Goal: Complete application form: Complete application form

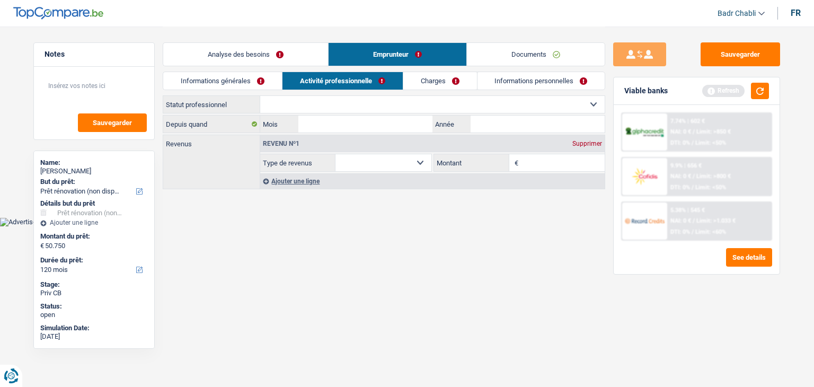
select select "renovation"
select select "120"
select select "renovation"
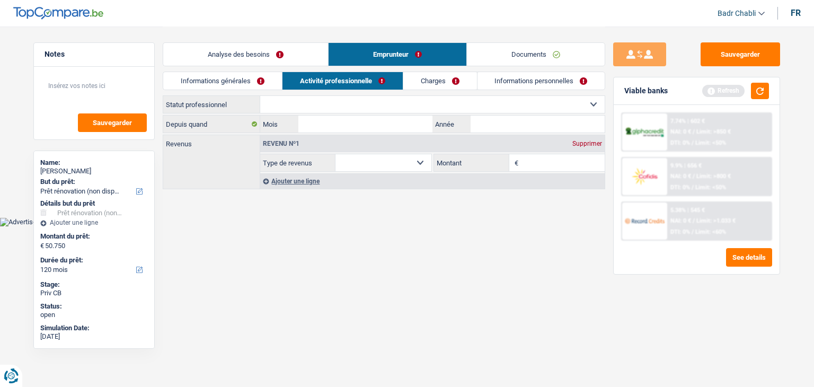
select select "120"
select select "renovation"
select select "120"
click at [233, 56] on link "Analyse des besoins" at bounding box center [245, 54] width 165 height 23
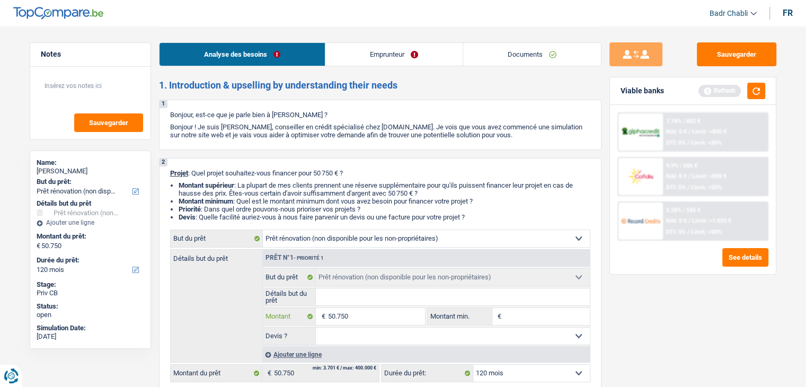
click at [360, 314] on input "50.750" at bounding box center [375, 316] width 97 height 17
type input "1"
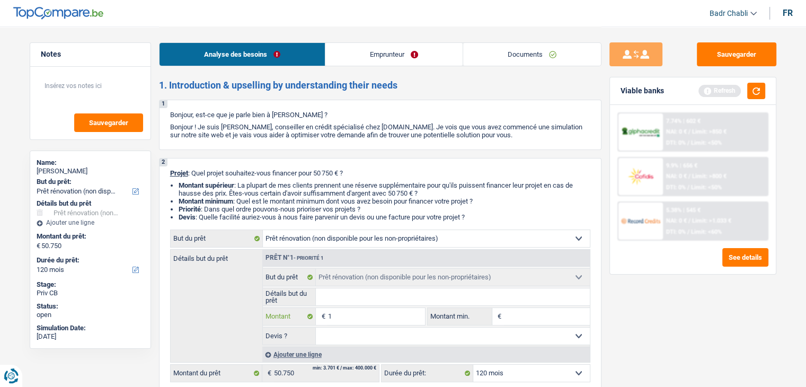
type input "10"
type input "100"
type input "1.000"
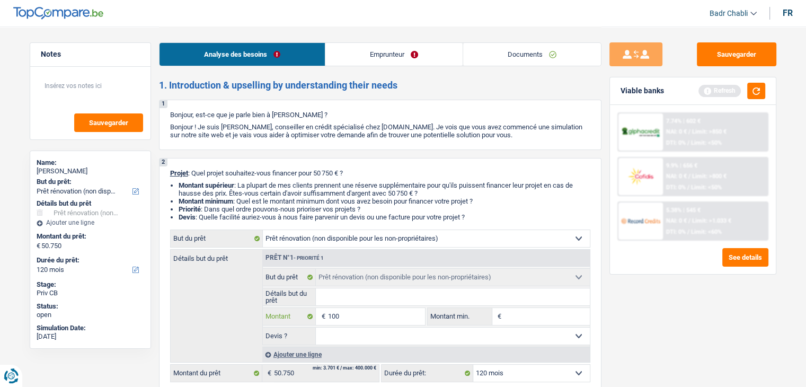
type input "1.000"
type input "10.000"
type input "100.000"
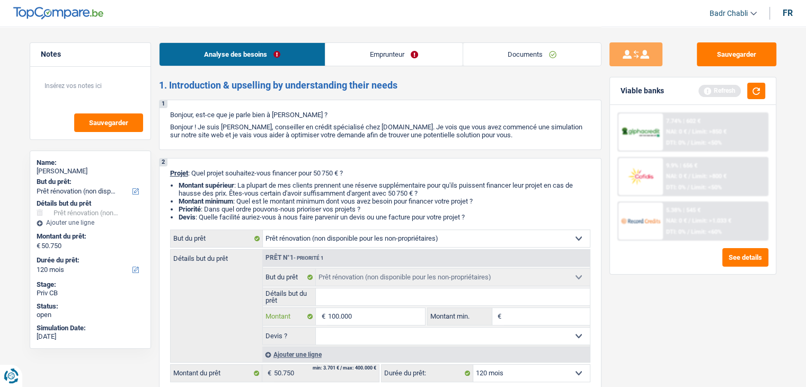
type input "10.000"
type input "1.000"
type input "10.001"
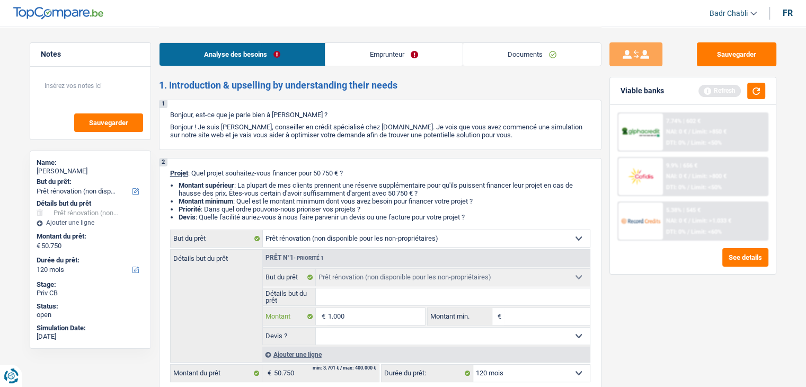
type input "10.001"
select select "60"
type input "10.001"
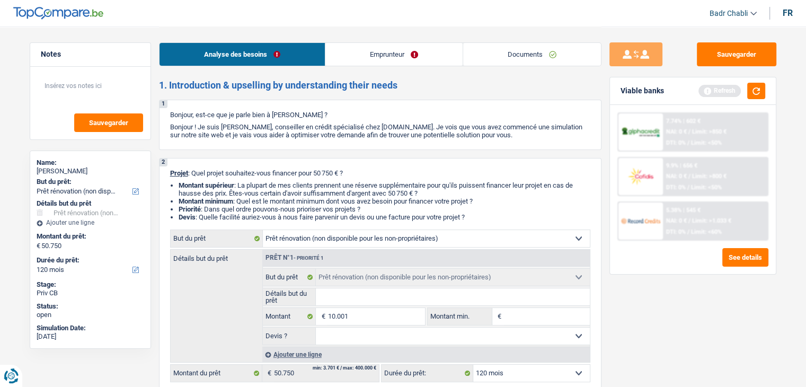
select select "60"
type input "10.001"
select select "60"
click at [514, 378] on select "12 mois 18 mois 24 mois 30 mois 36 mois 42 mois 48 mois 60 mois 72 mois 84 mois…" at bounding box center [531, 373] width 117 height 17
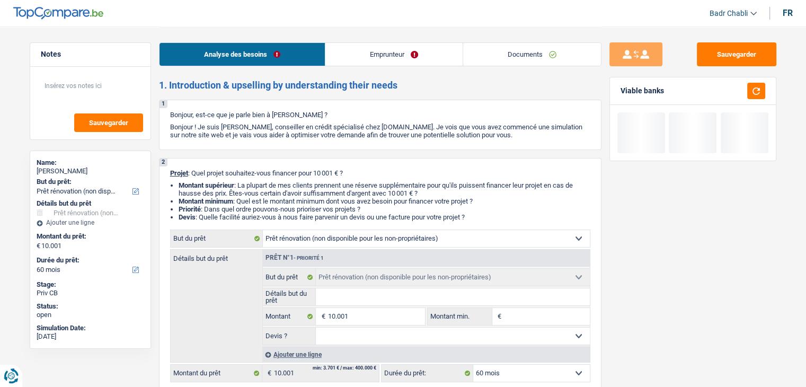
click at [514, 378] on select "12 mois 18 mois 24 mois 30 mois 36 mois 42 mois 48 mois 60 mois Sélectionner un…" at bounding box center [531, 373] width 117 height 17
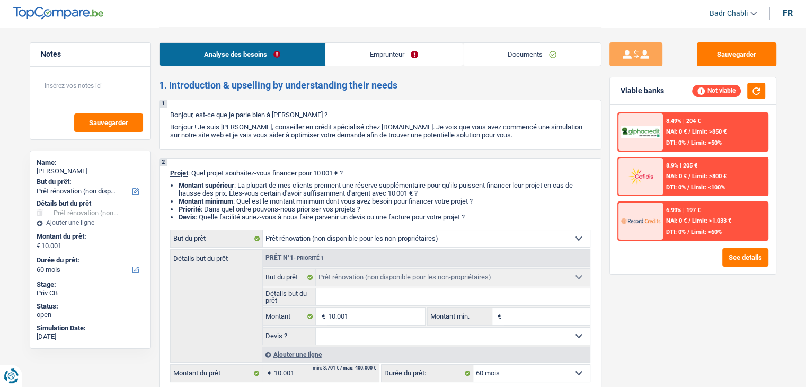
click at [694, 134] on div "8.49% | 204 € NAI: 0 € / Limit: >850 € DTI: 0% / Limit: <50%" at bounding box center [715, 131] width 104 height 37
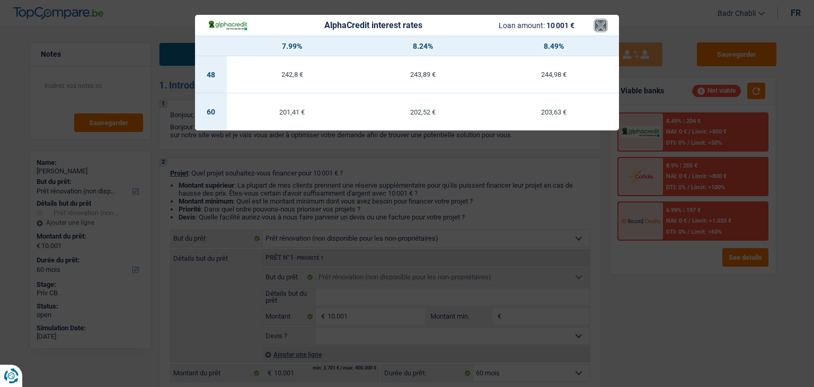
click at [601, 25] on button "×" at bounding box center [600, 25] width 11 height 11
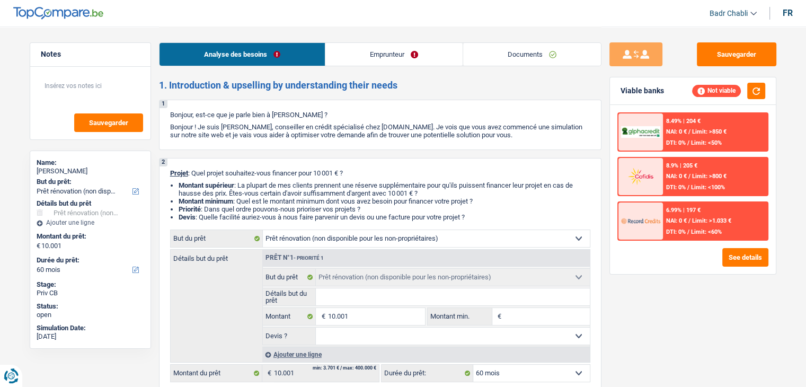
click at [719, 181] on div "8.9% | 205 € NAI: 0 € / Limit: >800 € DTI: 0% / Limit: <100%" at bounding box center [715, 176] width 104 height 37
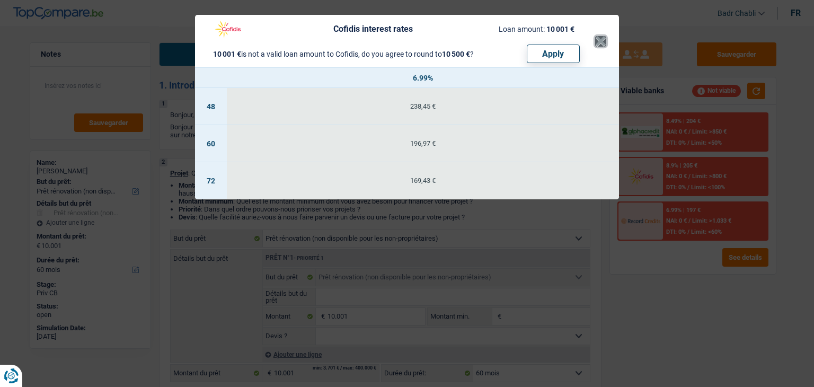
click at [599, 42] on button "×" at bounding box center [600, 41] width 11 height 11
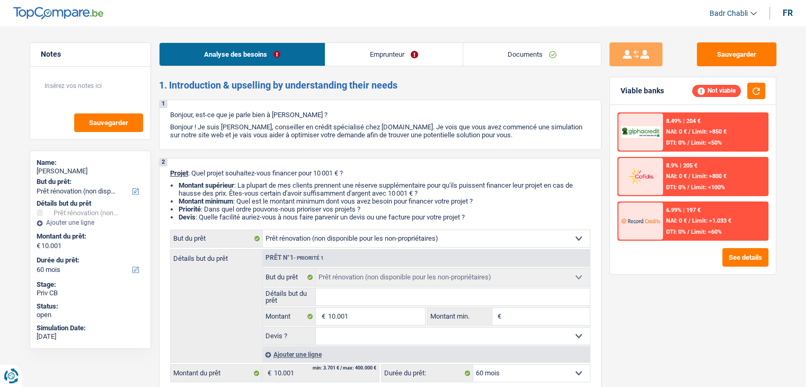
click at [360, 242] on select "Confort maison: meubles, textile, peinture, électroménager, outillage non-profe…" at bounding box center [426, 238] width 327 height 17
select select "other"
click at [263, 230] on select "Confort maison: meubles, textile, peinture, électroménager, outillage non-profe…" at bounding box center [426, 238] width 327 height 17
select select "other"
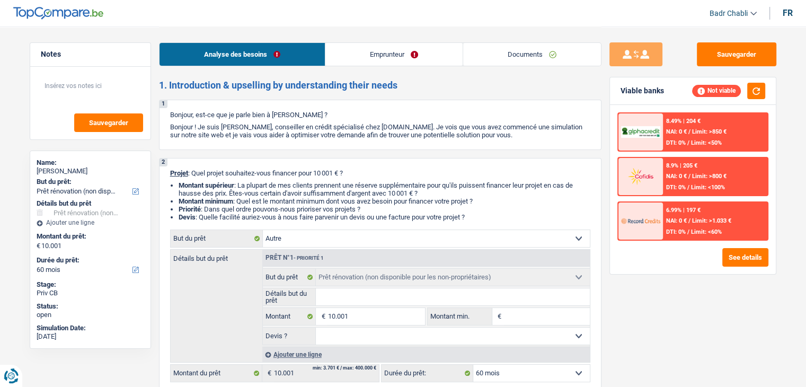
select select "other"
select select "renovation"
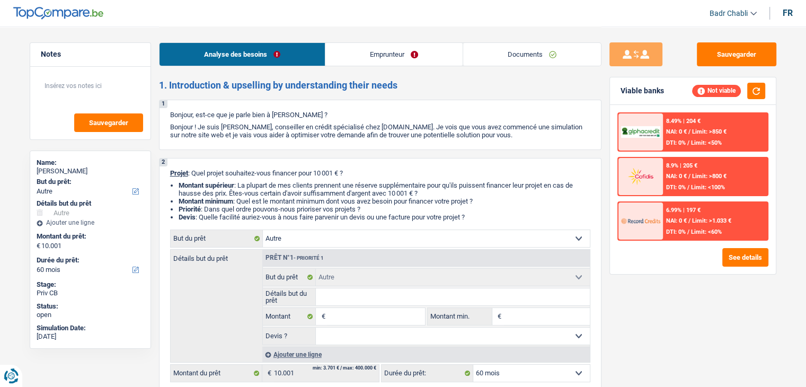
select select "renovation"
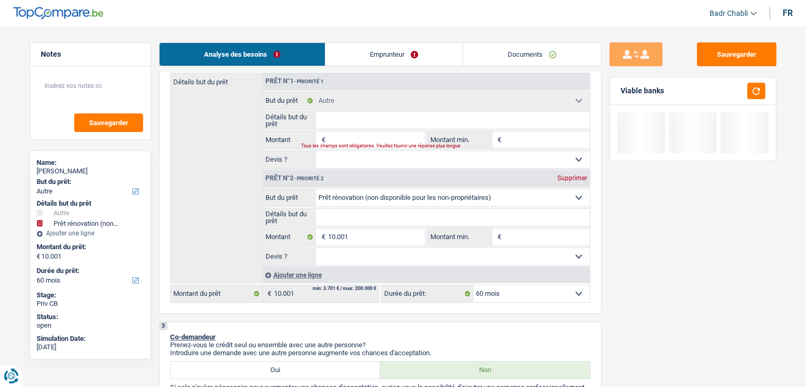
scroll to position [212, 0]
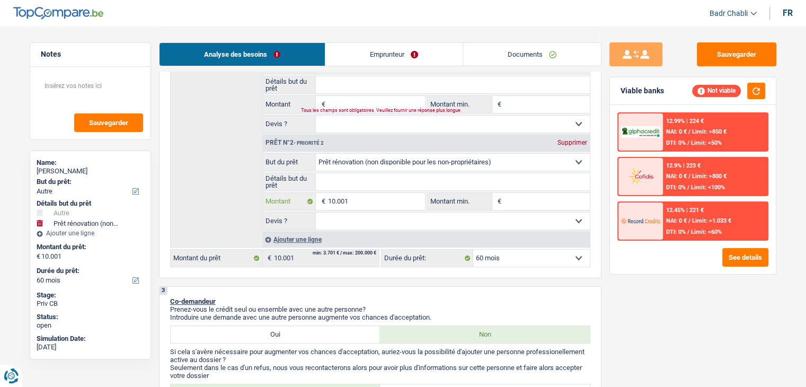
click at [373, 203] on input "10.001" at bounding box center [375, 201] width 97 height 17
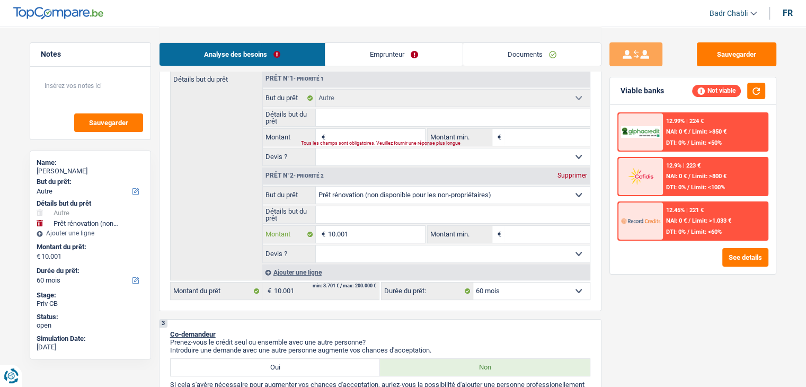
scroll to position [106, 0]
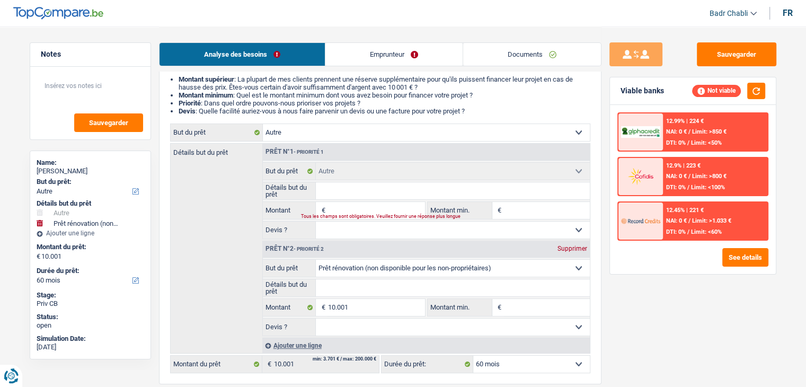
click at [379, 207] on input "Montant" at bounding box center [375, 210] width 97 height 17
paste input "10.001"
type input "10.001"
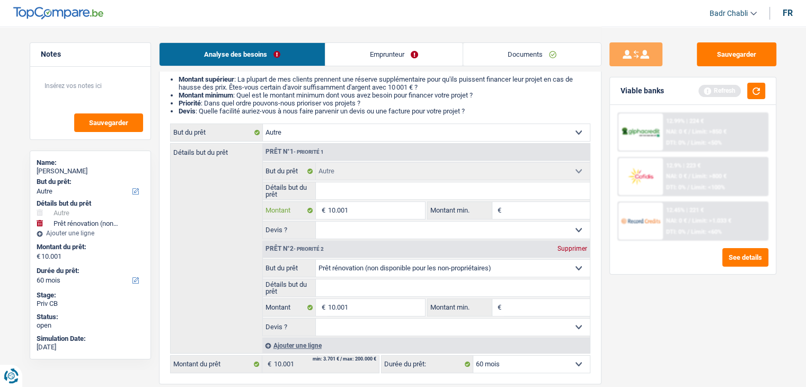
type input "10.001"
type input "20.002"
click at [577, 249] on div "Supprimer" at bounding box center [572, 248] width 35 height 6
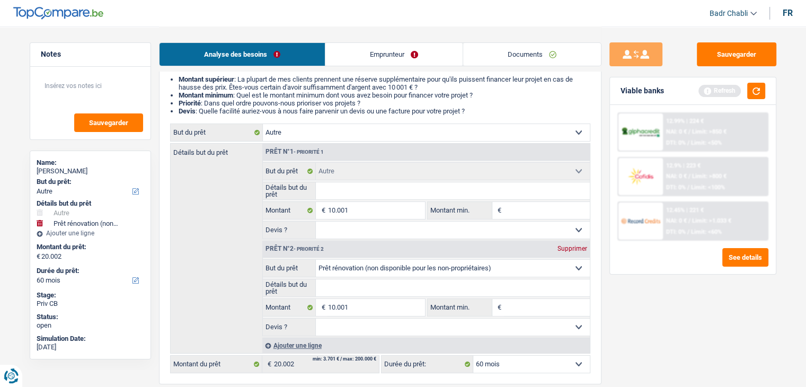
type input "10.001"
select select "60"
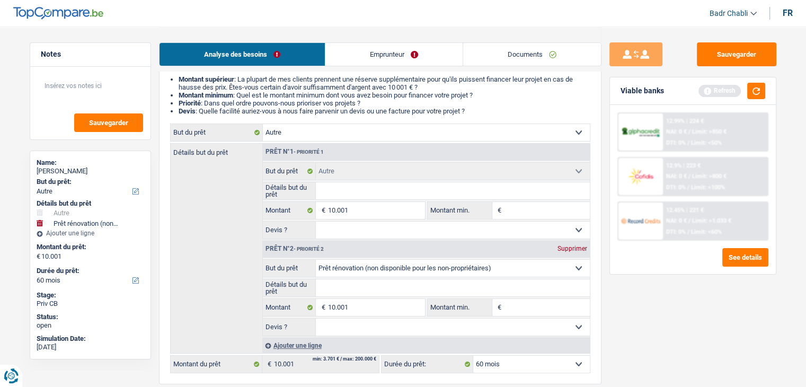
select select "60"
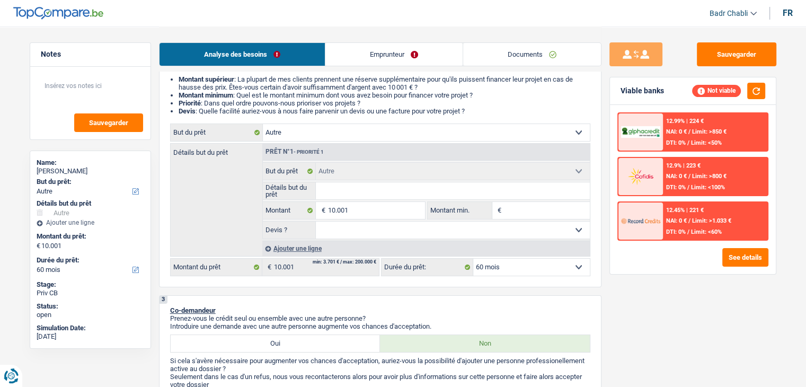
click at [705, 174] on span "Limit: >800 €" at bounding box center [709, 176] width 34 height 7
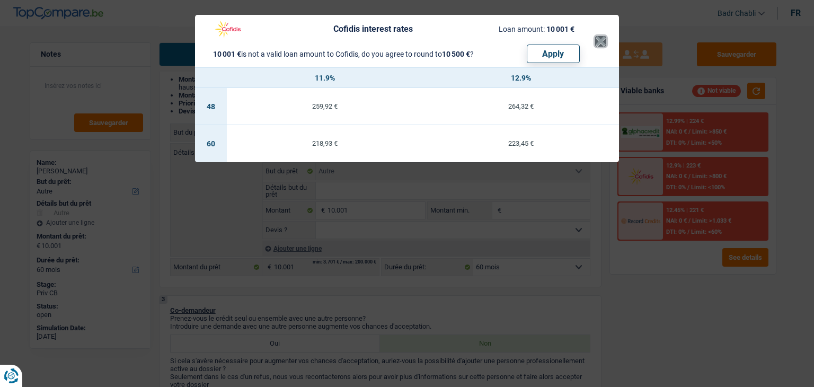
click at [600, 41] on button "×" at bounding box center [600, 41] width 11 height 11
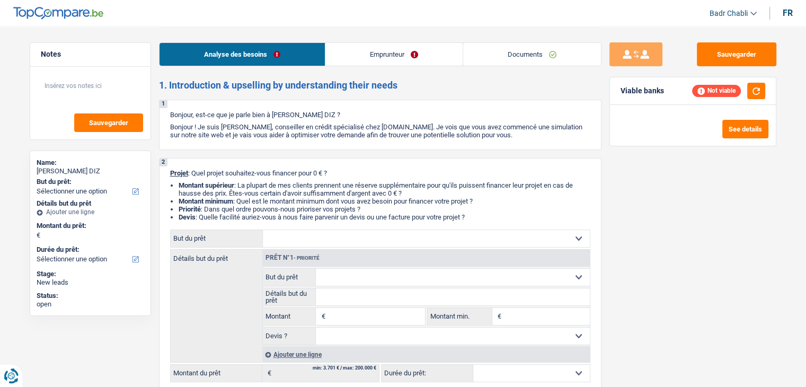
click at [329, 239] on select "Confort maison: meubles, textile, peinture, électroménager, outillage non-profe…" at bounding box center [426, 238] width 327 height 17
select select "household"
click at [263, 230] on select "Confort maison: meubles, textile, peinture, électroménager, outillage non-profe…" at bounding box center [426, 238] width 327 height 17
select select "household"
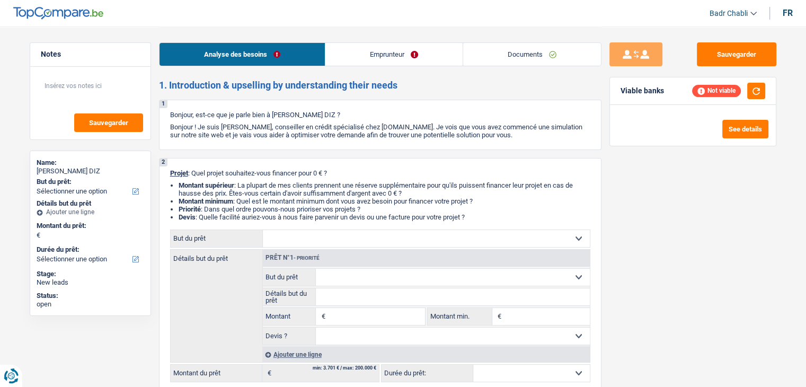
select select "household"
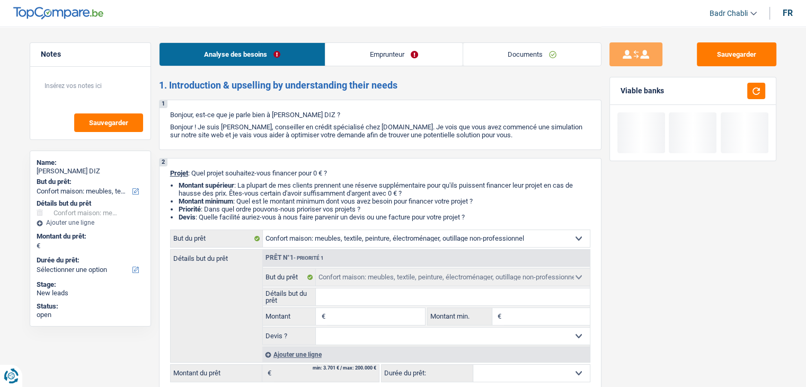
click at [351, 316] on input "Montant" at bounding box center [375, 316] width 97 height 17
type input "1"
type input "10"
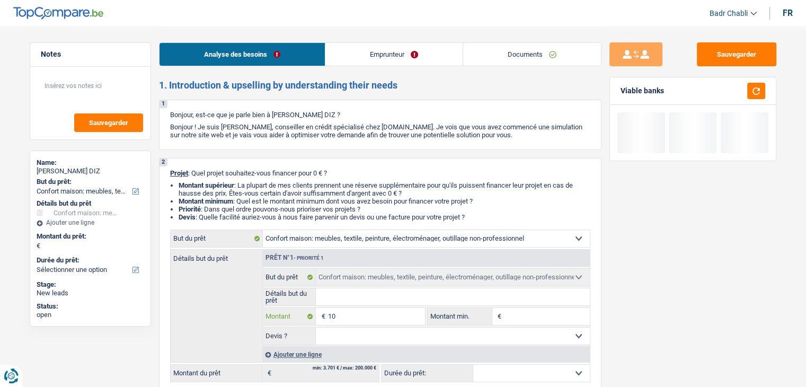
type input "100"
type input "1.000"
type input "10.001"
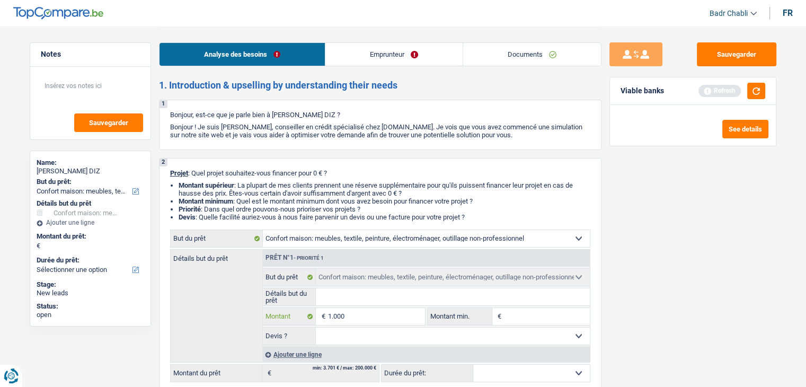
type input "10.001"
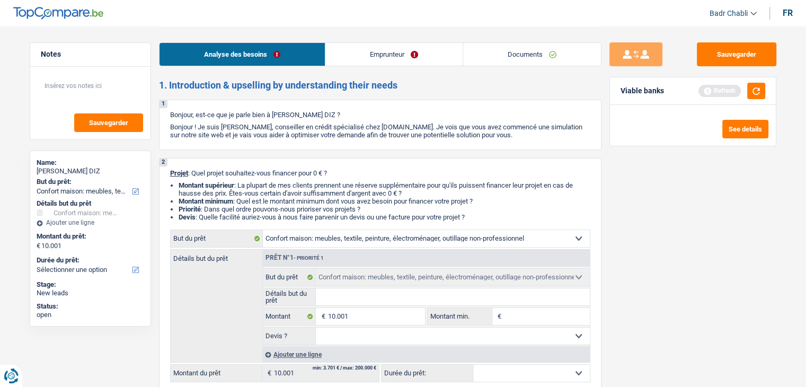
select select "60"
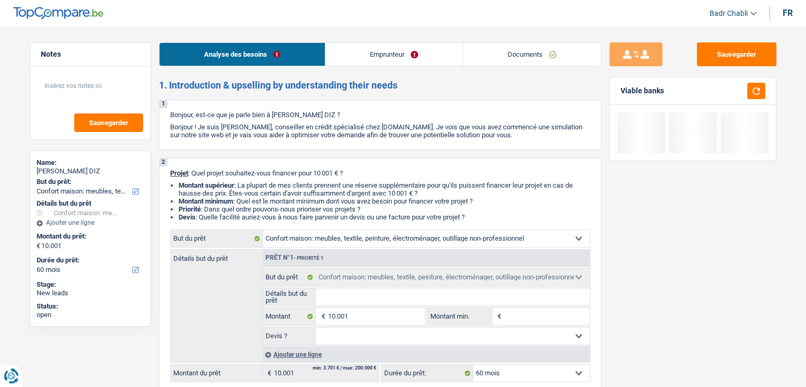
type input "8"
type input "80"
type input "800"
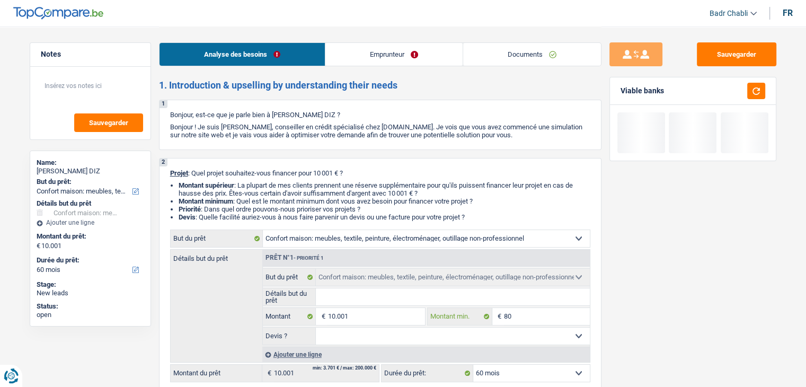
type input "800"
type input "8.000"
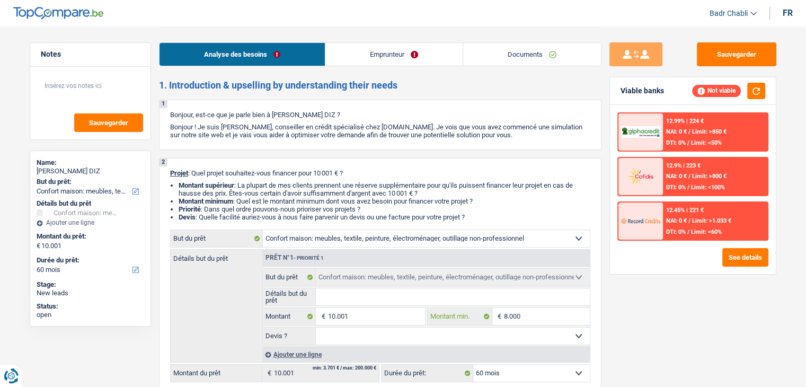
type input "8.000"
click at [425, 328] on select "Oui Non Non répondu Sélectionner une option" at bounding box center [453, 335] width 274 height 17
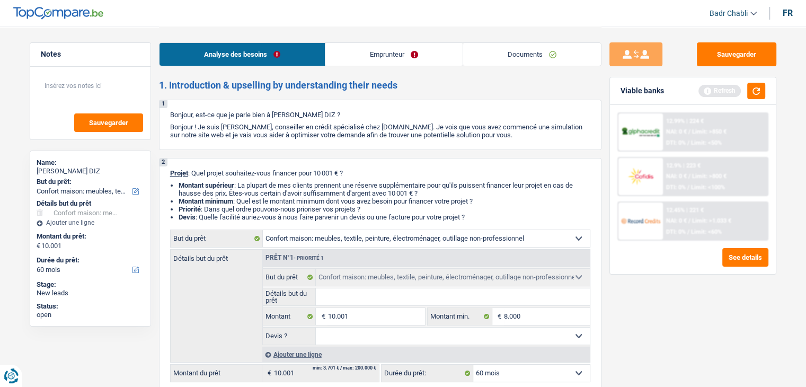
select select "false"
click at [316, 327] on select "Oui Non Non répondu Sélectionner une option" at bounding box center [453, 335] width 274 height 17
select select "false"
click at [344, 296] on input "Détails but du prêt" at bounding box center [453, 296] width 274 height 17
type input "A"
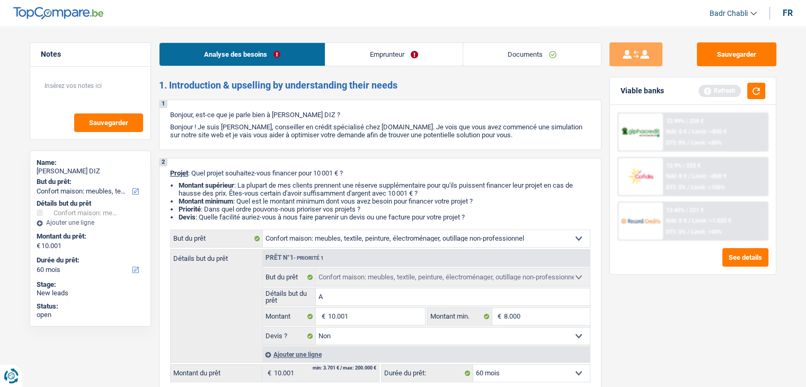
type input "A"
type input "Ac"
type input "Ach"
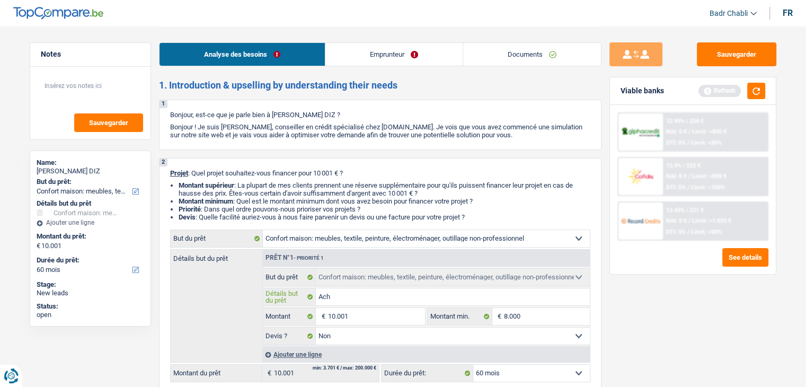
type input "Acha"
type input "Achat"
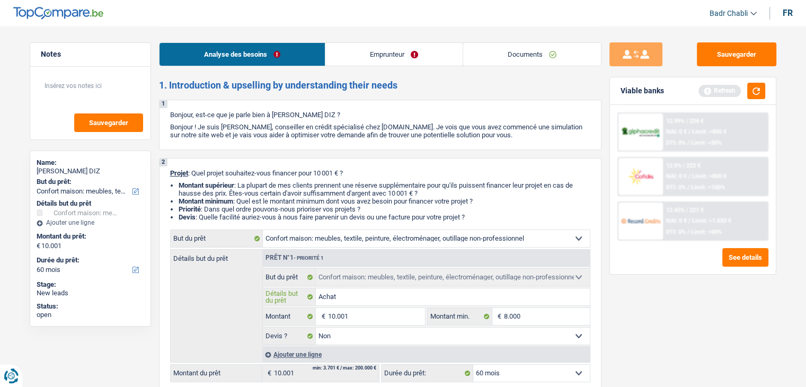
type input "Achat"
type input "Achat n"
type input "Achat no"
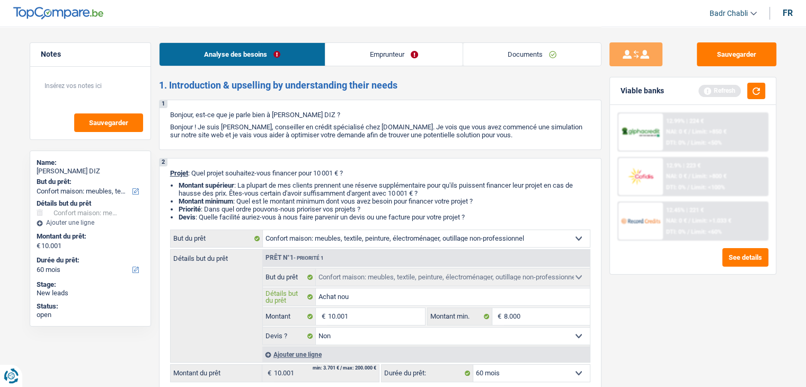
type input "Achat nouv"
type input "Achat nouve"
type input "Achat nouvea"
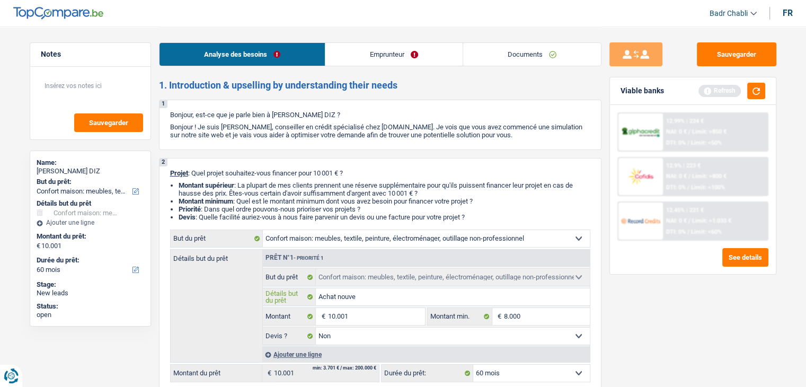
type input "Achat nouvea"
type input "Achat nouveau"
type input "Achat nouveaux"
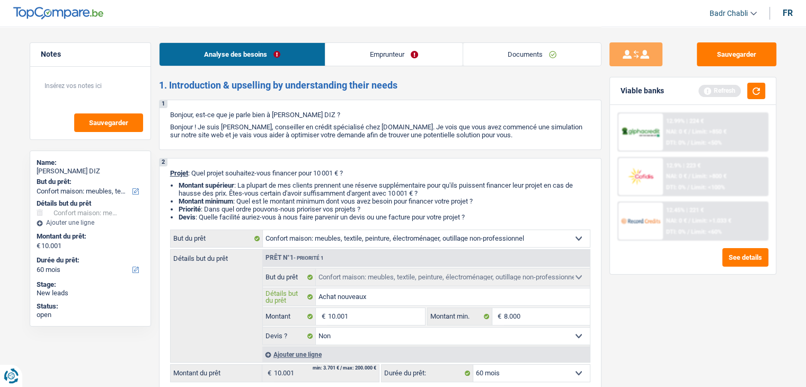
type input "Achat nouveaux"
type input "Achat nouveaux m"
type input "Achat nouveaux me"
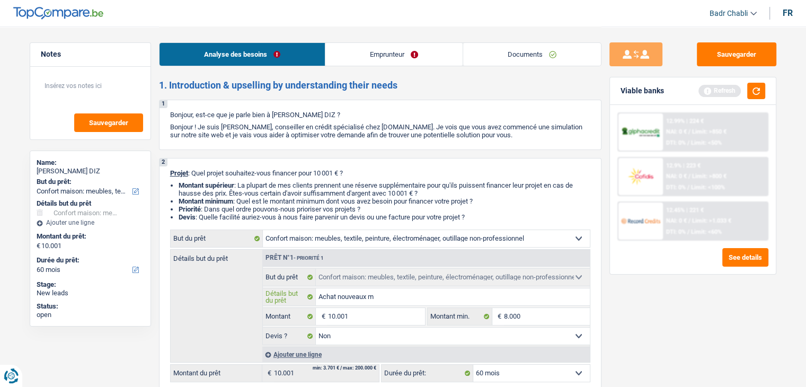
type input "Achat nouveaux me"
type input "Achat nouveaux meu"
type input "Achat nouveaux meub"
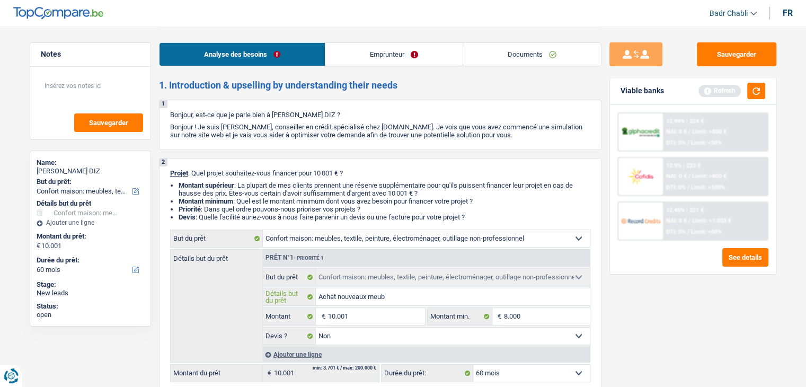
type input "Achat nouveaux meubl"
type input "Achat nouveaux meuble"
type input "Achat nouveaux meubles"
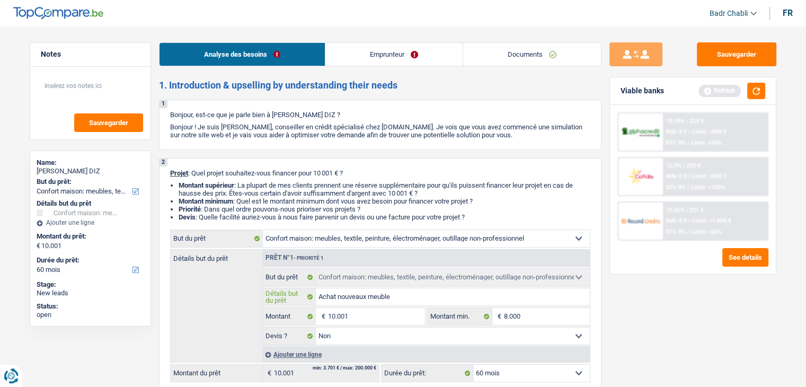
type input "Achat nouveaux meubles"
type input "Achat nouveaux meubles e"
type input "Achat nouveaux meubles et"
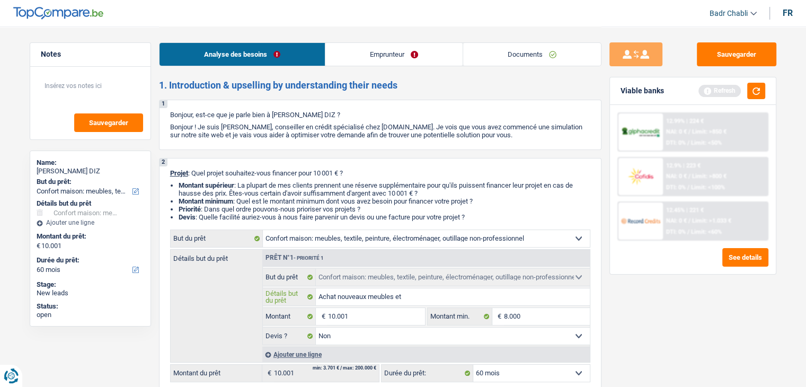
type input "Achat nouveaux meubles et"
type input "Achat nouveaux meubles et a"
type input "Achat nouveaux meubles et am"
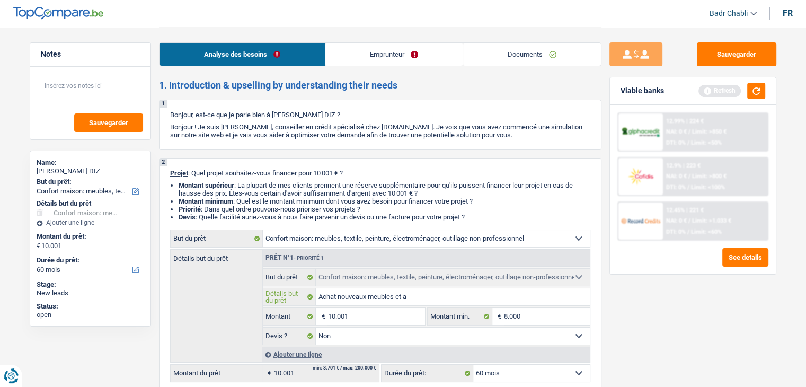
type input "Achat nouveaux meubles et am"
type input "Achat nouveaux meubles et amé"
type input "Achat nouveaux meubles et amén"
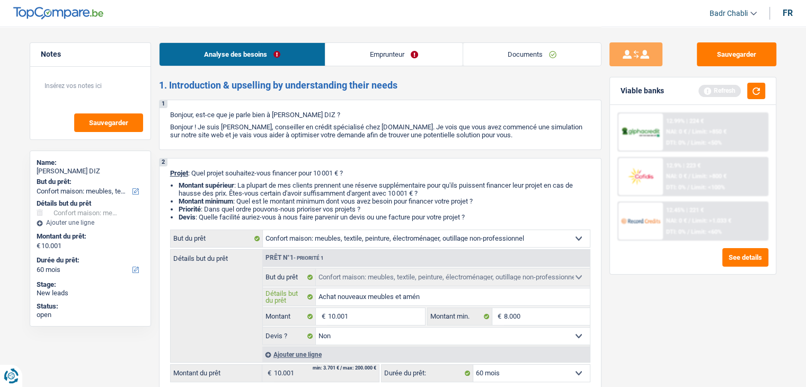
type input "Achat nouveaux meubles et aména"
type input "Achat nouveaux meubles et aménag"
type input "Achat nouveaux meubles et aménage"
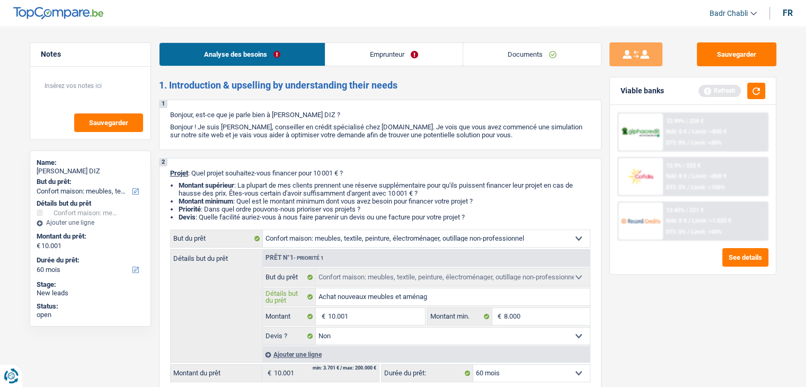
type input "Achat nouveaux meubles et aménage"
type input "Achat nouveaux meubles et aménagem"
type input "Achat nouveaux meubles et aménageme"
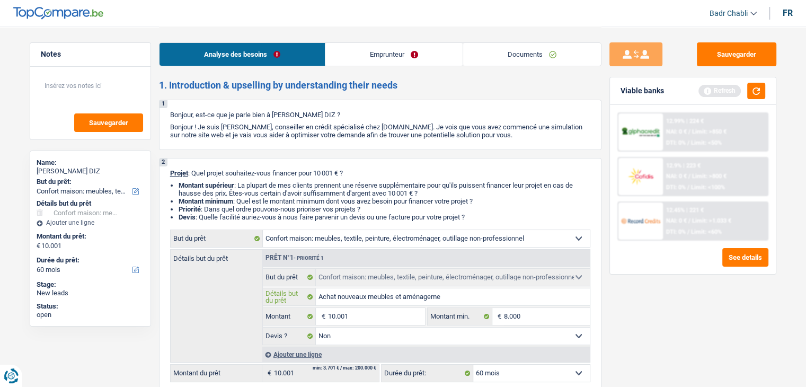
type input "Achat nouveaux meubles et aménagemen"
type input "Achat nouveaux meubles et aménagement"
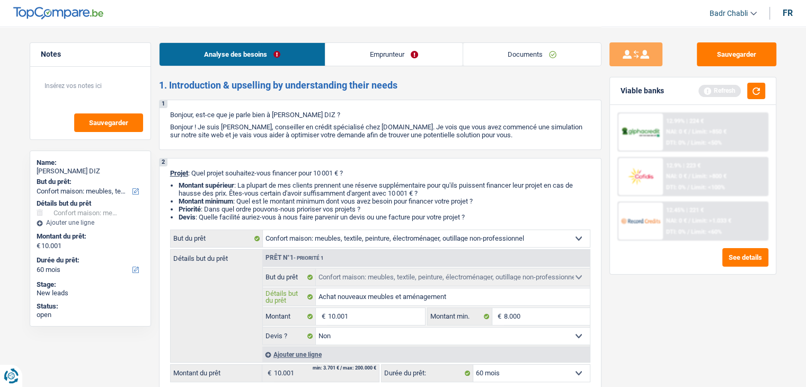
type input "Achat nouveaux meubles et aménagement"
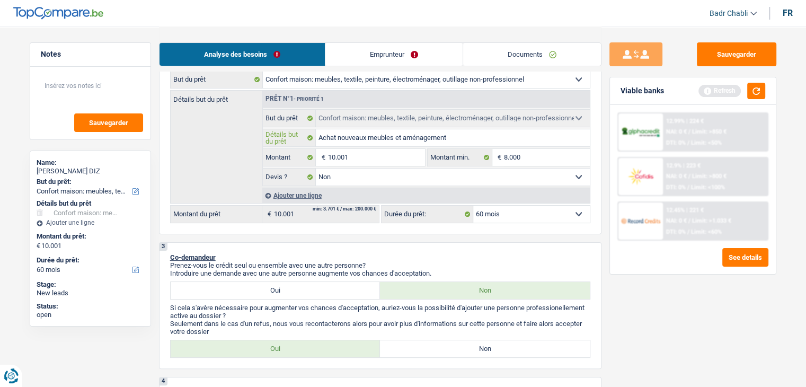
type input "Achat nouveaux meubles et aménagement"
click at [471, 348] on label "Non" at bounding box center [485, 348] width 210 height 17
click at [471, 348] on input "Non" at bounding box center [485, 348] width 210 height 17
radio input "true"
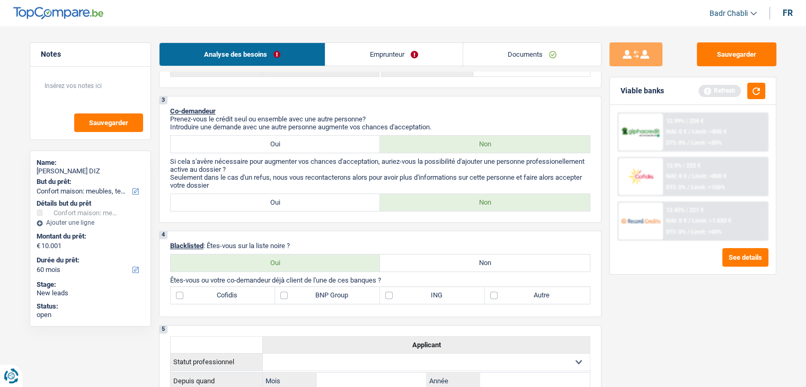
scroll to position [371, 0]
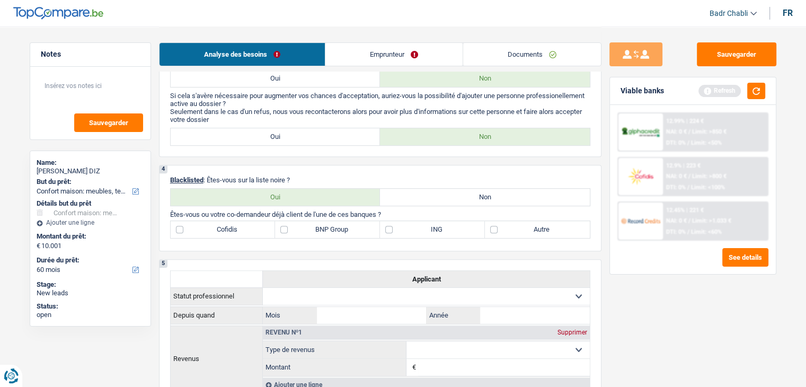
click at [492, 181] on p "Blacklisted : Êtes-vous sur la liste noire ?" at bounding box center [380, 180] width 420 height 8
click at [491, 191] on label "Non" at bounding box center [485, 197] width 210 height 17
click at [491, 191] on input "Non" at bounding box center [485, 197] width 210 height 17
radio input "true"
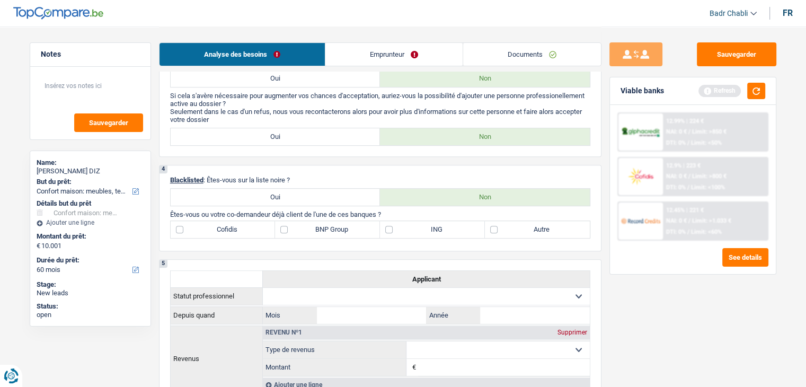
click at [495, 231] on label "Autre" at bounding box center [537, 229] width 105 height 17
click at [495, 231] on input "Autre" at bounding box center [537, 229] width 105 height 17
checkbox input "true"
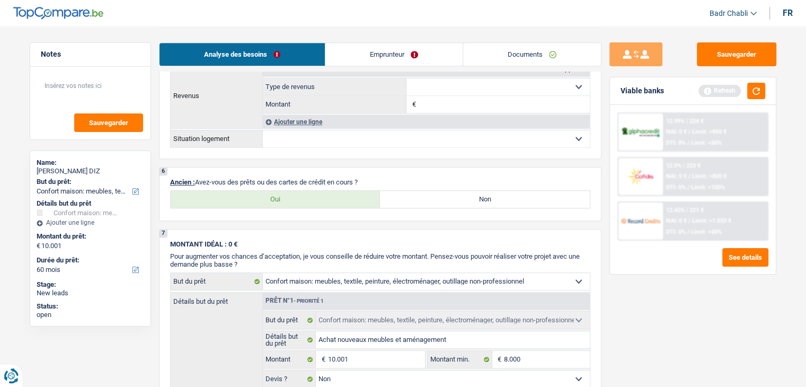
scroll to position [636, 0]
click at [462, 193] on label "Non" at bounding box center [485, 197] width 210 height 17
click at [462, 193] on input "Non" at bounding box center [485, 197] width 210 height 17
radio input "true"
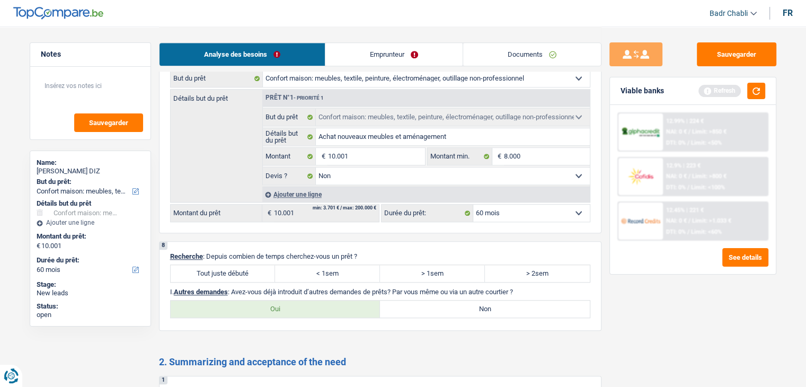
scroll to position [848, 0]
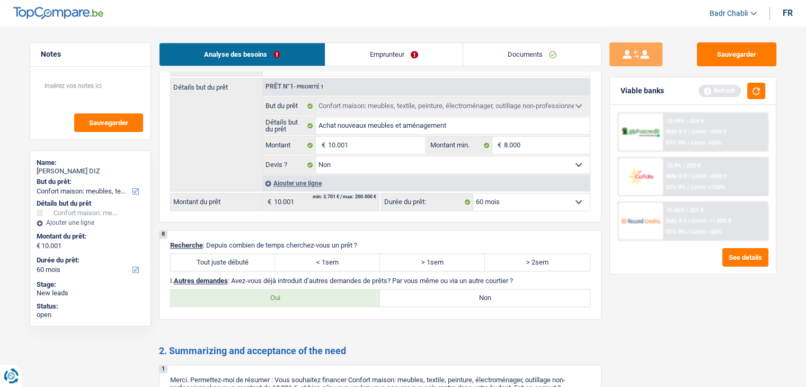
click at [253, 257] on label "Tout juste débuté" at bounding box center [223, 262] width 105 height 17
click at [253, 257] on input "Tout juste débuté" at bounding box center [223, 262] width 105 height 17
radio input "true"
click at [460, 290] on label "Non" at bounding box center [485, 297] width 210 height 17
click at [460, 290] on input "Non" at bounding box center [485, 297] width 210 height 17
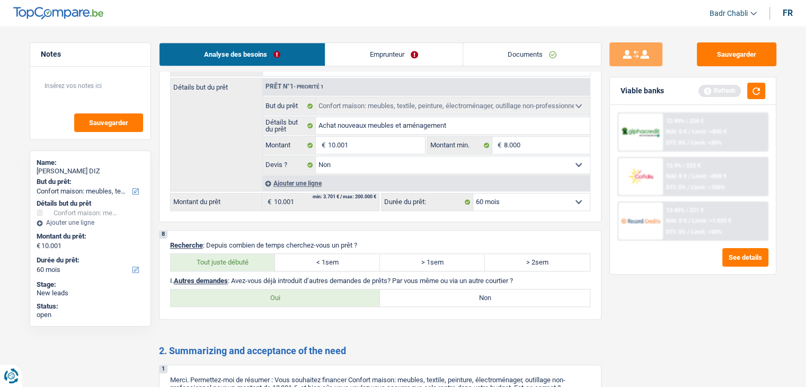
radio input "true"
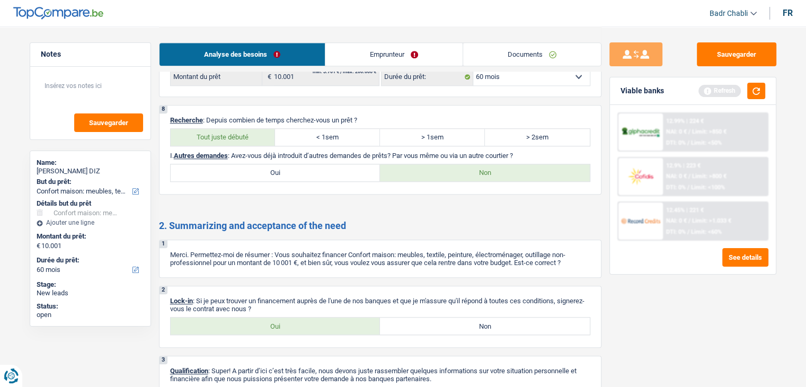
scroll to position [1030, 0]
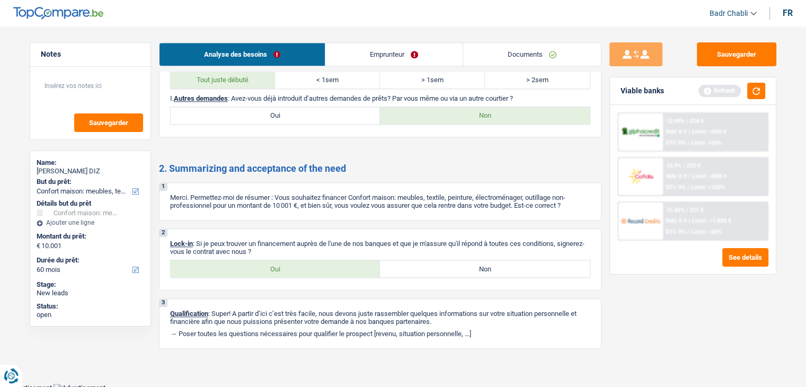
click at [278, 268] on label "Oui" at bounding box center [276, 268] width 210 height 17
click at [278, 268] on input "Oui" at bounding box center [276, 268] width 210 height 17
radio input "true"
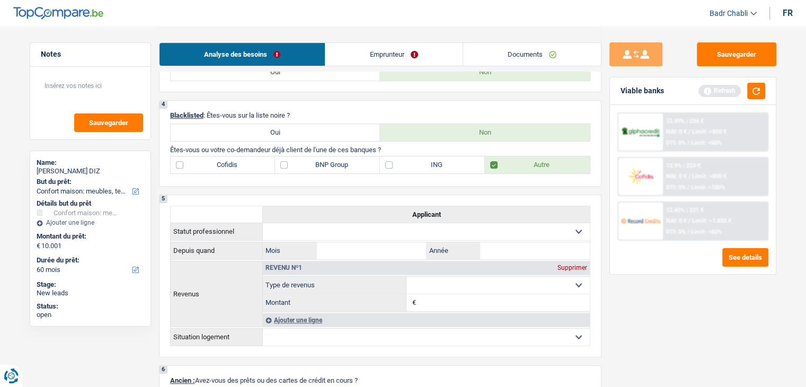
scroll to position [424, 0]
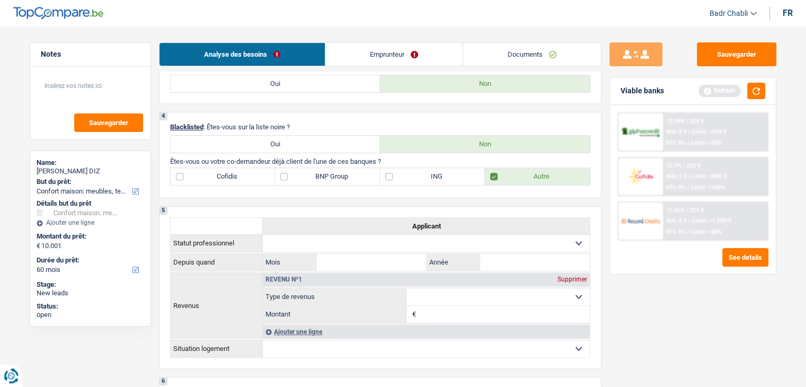
click at [289, 171] on label "BNP Group" at bounding box center [327, 176] width 105 height 17
click at [289, 171] on input "BNP Group" at bounding box center [327, 176] width 105 height 17
checkbox input "true"
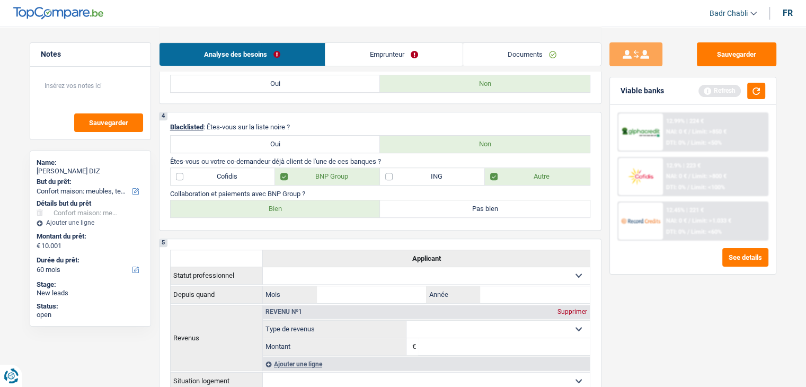
click at [286, 210] on label "Bien" at bounding box center [276, 208] width 210 height 17
click at [286, 210] on input "Bien" at bounding box center [276, 208] width 210 height 17
radio input "true"
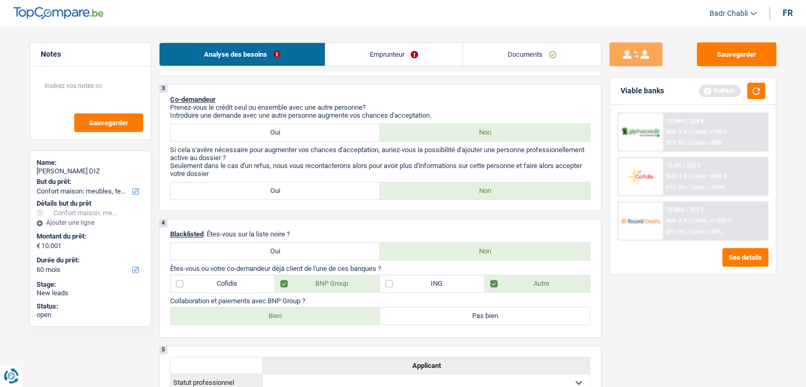
scroll to position [0, 0]
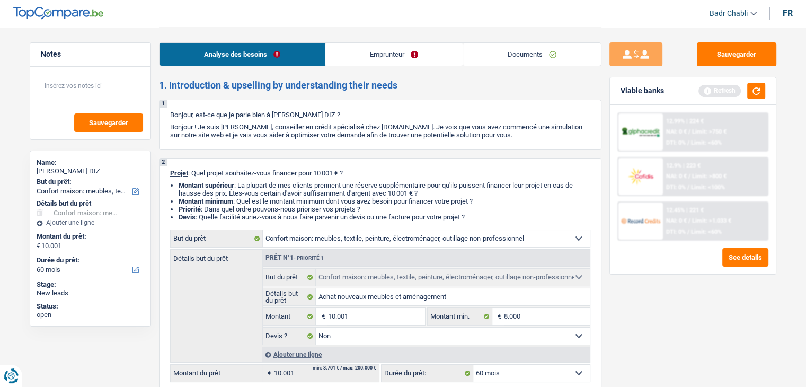
click at [391, 51] on link "Emprunteur" at bounding box center [393, 54] width 137 height 23
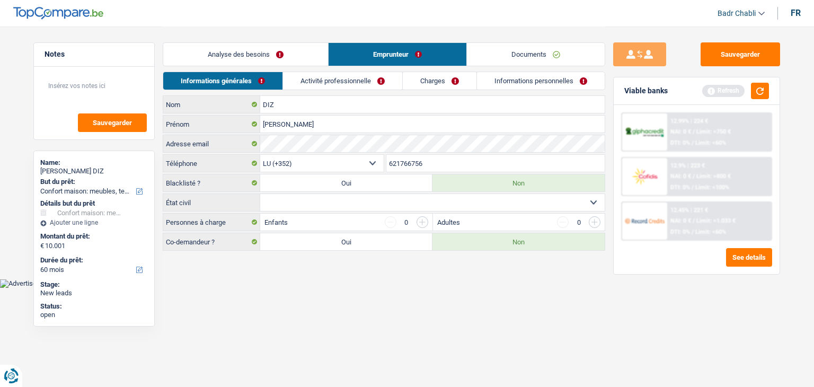
click at [320, 197] on select "Célibataire Marié(e) Cohabitant(e) légal(e) Divorcé(e) Veuf(ve) Séparé (de fait…" at bounding box center [432, 202] width 344 height 17
select select "single"
click at [260, 194] on select "Célibataire Marié(e) Cohabitant(e) légal(e) Divorcé(e) Veuf(ve) Séparé (de fait…" at bounding box center [432, 202] width 344 height 17
click at [341, 240] on label "Oui" at bounding box center [346, 241] width 172 height 17
click at [341, 240] on input "Oui" at bounding box center [346, 241] width 172 height 17
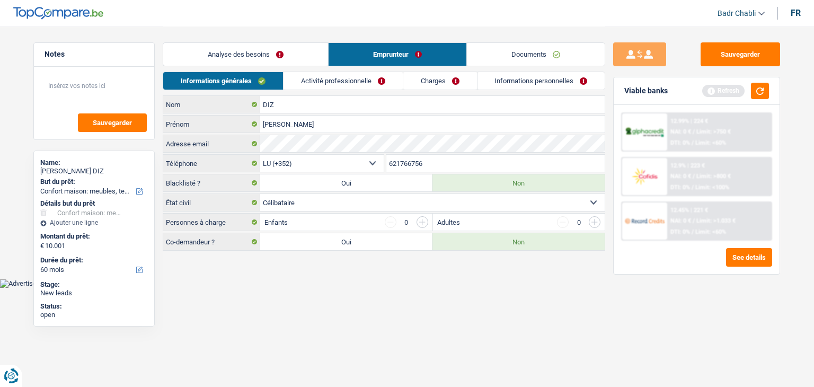
radio input "true"
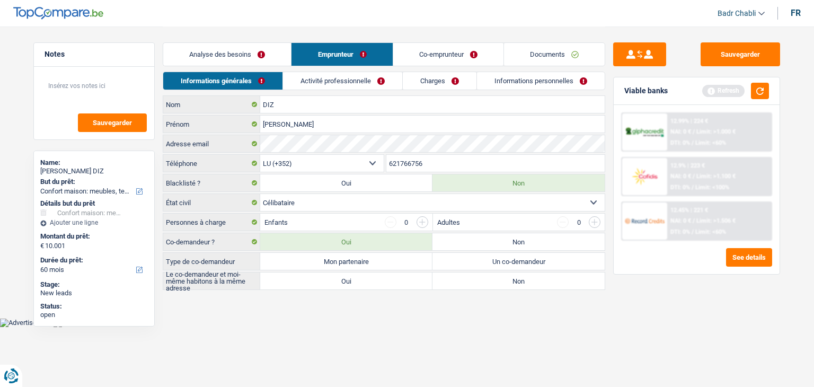
click at [379, 263] on label "Mon partenaire" at bounding box center [346, 261] width 172 height 17
click at [379, 263] on input "Mon partenaire" at bounding box center [346, 261] width 172 height 17
radio input "true"
click at [380, 278] on label "Oui" at bounding box center [346, 280] width 172 height 17
click at [380, 278] on input "Oui" at bounding box center [346, 280] width 172 height 17
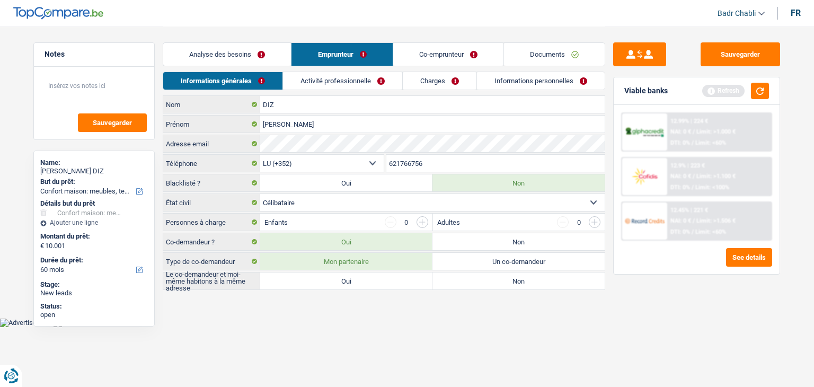
radio input "true"
click at [505, 237] on label "Non" at bounding box center [518, 241] width 172 height 17
click at [505, 237] on input "Non" at bounding box center [518, 241] width 172 height 17
radio input "true"
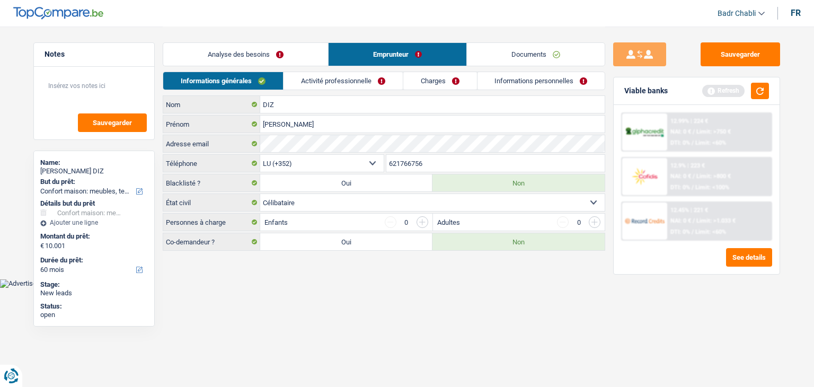
click at [348, 91] on div "Informations générales Activité professionnelle Charges Informations personnell…" at bounding box center [384, 84] width 442 height 24
click at [348, 84] on link "Activité professionnelle" at bounding box center [342, 80] width 119 height 17
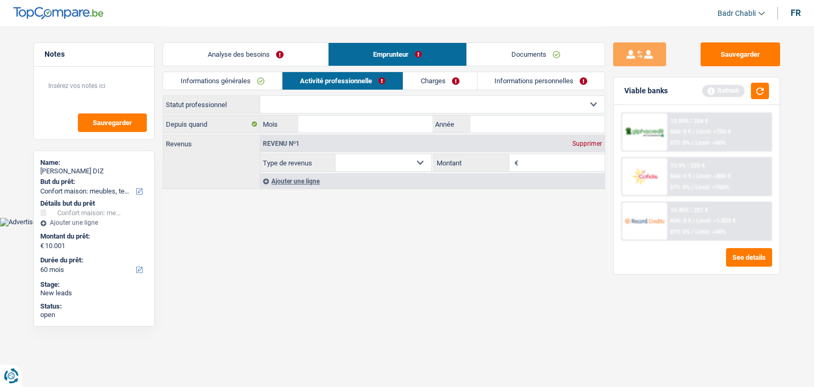
click at [341, 105] on select "Ouvrier Employé privé Employé public Invalide Indépendant Pensionné Chômeur Mut…" at bounding box center [432, 104] width 344 height 17
select select "worker"
click at [260, 96] on select "Ouvrier Employé privé Employé public Invalide Indépendant Pensionné Chômeur Mut…" at bounding box center [432, 104] width 344 height 17
select select "netSalary"
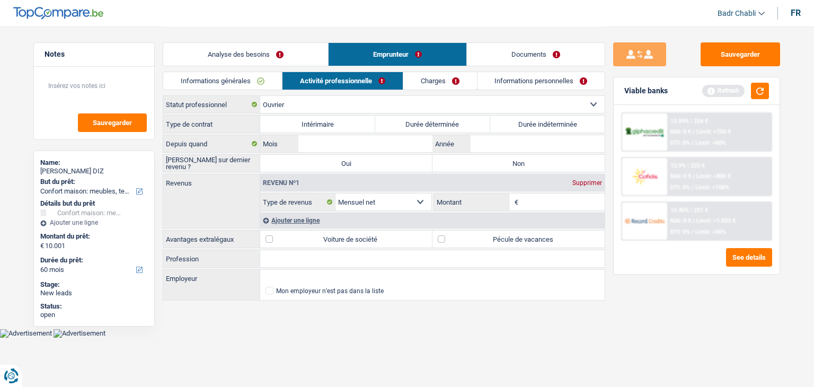
click at [536, 126] on label "Durée indéterminée" at bounding box center [547, 124] width 115 height 17
click at [536, 126] on input "Durée indéterminée" at bounding box center [547, 124] width 115 height 17
radio input "true"
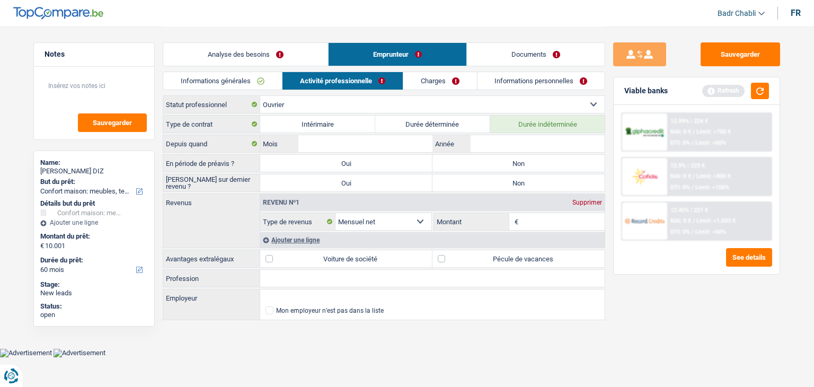
click at [312, 278] on input "Profession" at bounding box center [432, 278] width 344 height 17
type input "Coffreur"
type input "Thomas&Piron"
click at [445, 255] on label "Pécule de vacances" at bounding box center [518, 258] width 172 height 17
click at [445, 255] on input "Pécule de vacances" at bounding box center [518, 258] width 172 height 17
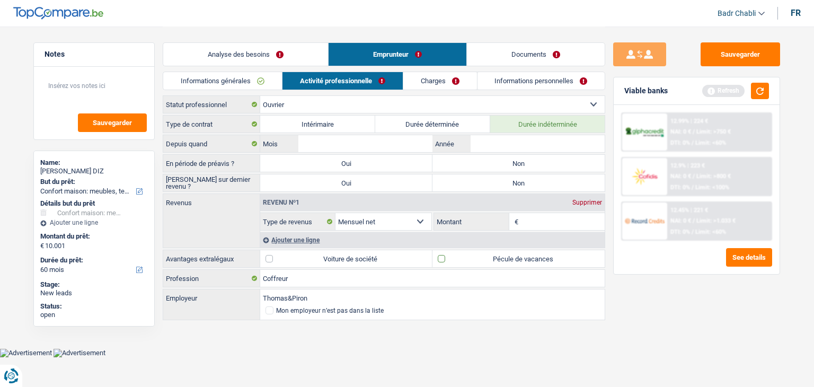
checkbox input "true"
click at [511, 155] on label "Non" at bounding box center [518, 163] width 172 height 17
click at [511, 155] on input "Non" at bounding box center [518, 163] width 172 height 17
radio input "true"
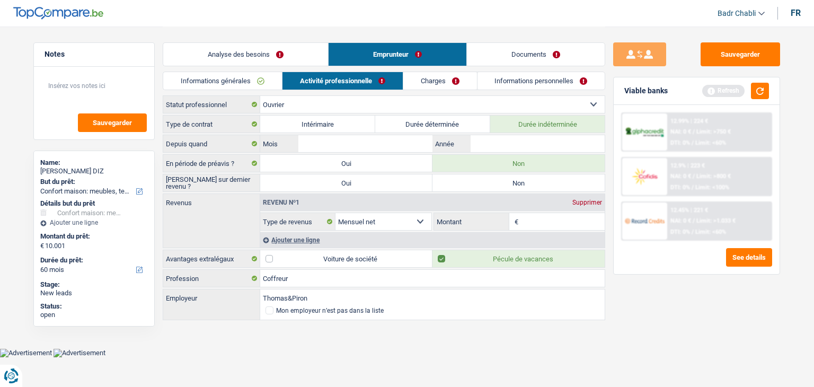
click at [468, 185] on label "Non" at bounding box center [518, 182] width 172 height 17
click at [468, 185] on input "Non" at bounding box center [518, 182] width 172 height 17
radio input "true"
click at [379, 148] on input "Mois" at bounding box center [365, 143] width 134 height 17
type input "02"
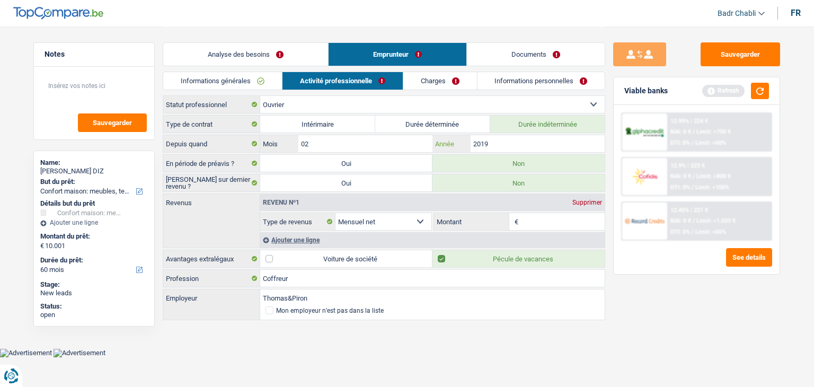
type input "2019"
click at [547, 217] on input "Montant" at bounding box center [563, 221] width 84 height 17
type input "3.252"
click at [444, 75] on link "Charges" at bounding box center [440, 80] width 74 height 17
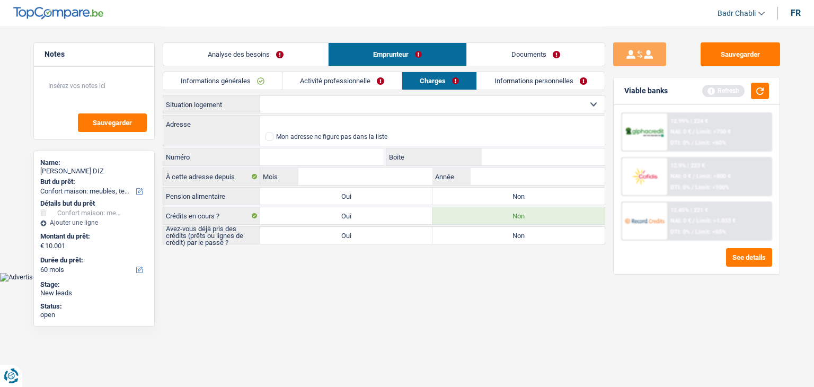
click at [350, 92] on div "Informations générales Activité professionnelle Charges Informations personnell…" at bounding box center [384, 84] width 442 height 24
click at [348, 99] on select "Locataire Propriétaire avec prêt hypothécaire Propriétaire sans prêt hypothécai…" at bounding box center [432, 104] width 344 height 17
click at [344, 79] on link "Activité professionnelle" at bounding box center [341, 80] width 119 height 17
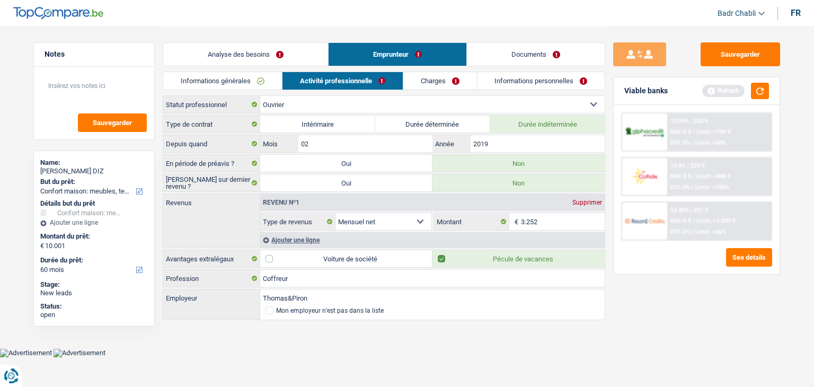
click at [426, 81] on link "Charges" at bounding box center [440, 80] width 74 height 17
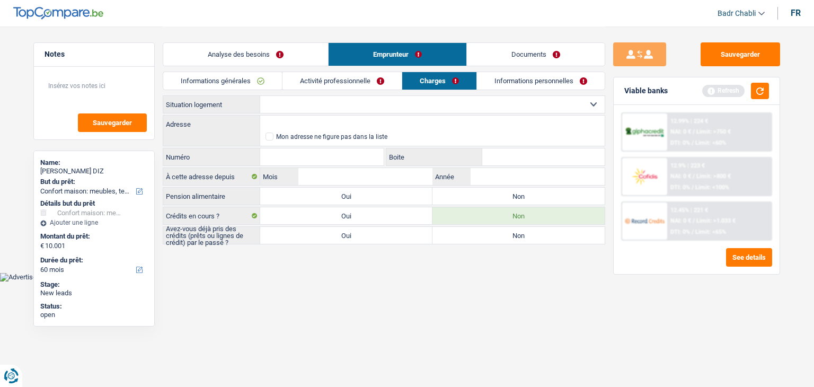
click at [496, 194] on label "Non" at bounding box center [518, 196] width 172 height 17
click at [496, 194] on input "Non" at bounding box center [518, 196] width 172 height 17
radio input "true"
click at [499, 236] on label "Non" at bounding box center [518, 235] width 172 height 17
click at [499, 236] on input "Non" at bounding box center [518, 235] width 172 height 17
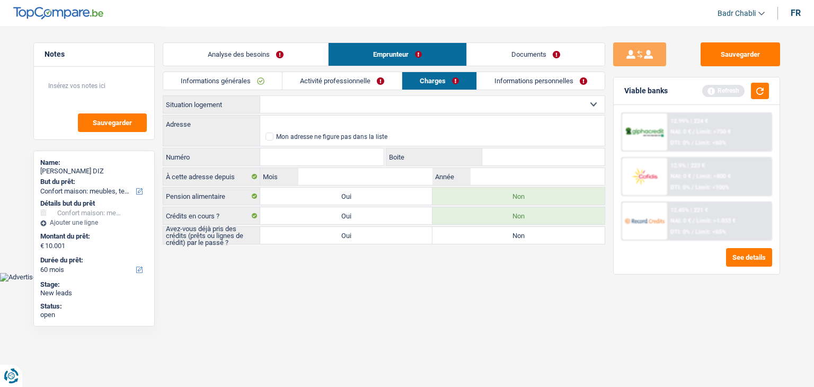
radio input "true"
click at [765, 91] on button "button" at bounding box center [760, 91] width 18 height 16
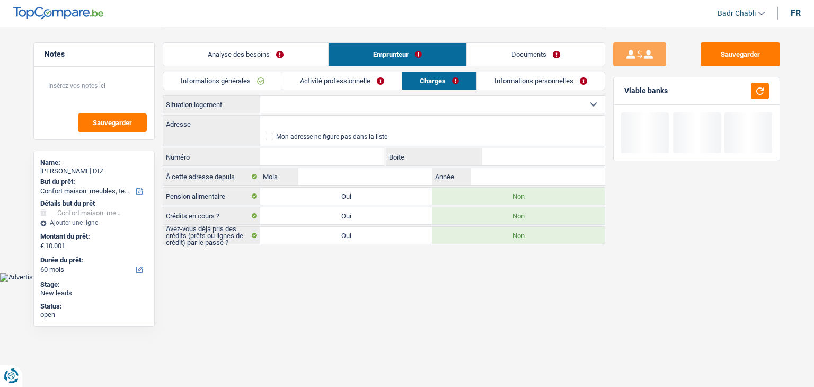
click at [458, 107] on select "Locataire Propriétaire avec prêt hypothécaire Propriétaire sans prêt hypothécai…" at bounding box center [432, 104] width 344 height 17
select select "rents"
click at [260, 96] on select "Locataire Propriétaire avec prêt hypothécaire Propriétaire sans prêt hypothécai…" at bounding box center [432, 104] width 344 height 17
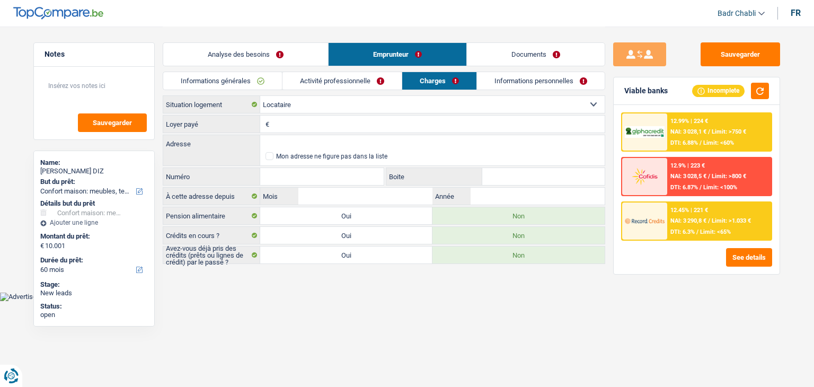
click at [507, 87] on link "Informations personnelles" at bounding box center [541, 80] width 128 height 17
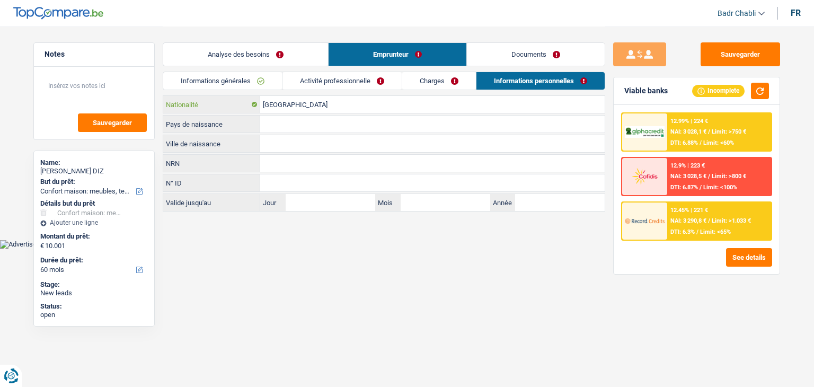
click at [301, 102] on input "[GEOGRAPHIC_DATA]" at bounding box center [432, 104] width 344 height 17
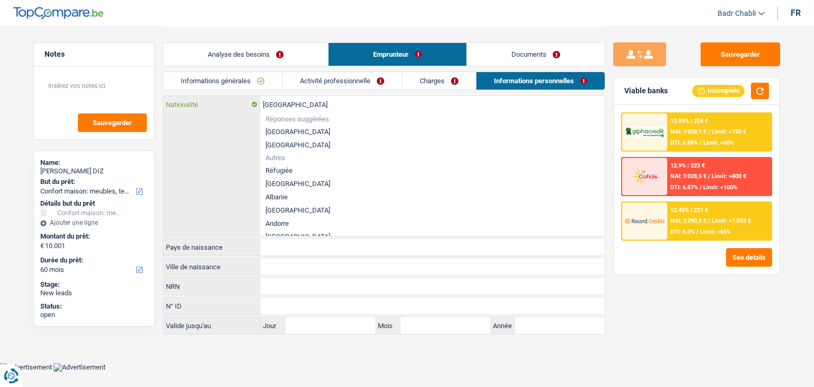
click at [301, 102] on input "[GEOGRAPHIC_DATA]" at bounding box center [432, 104] width 344 height 17
type input "e"
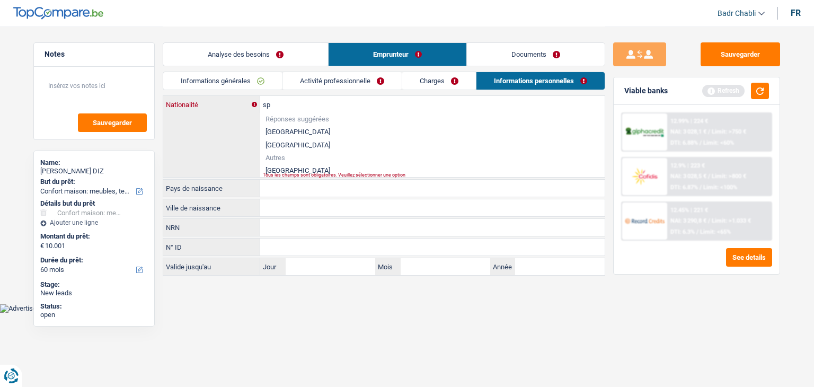
type input "s"
click at [286, 166] on li "[GEOGRAPHIC_DATA]" at bounding box center [432, 170] width 344 height 13
type input "[GEOGRAPHIC_DATA]"
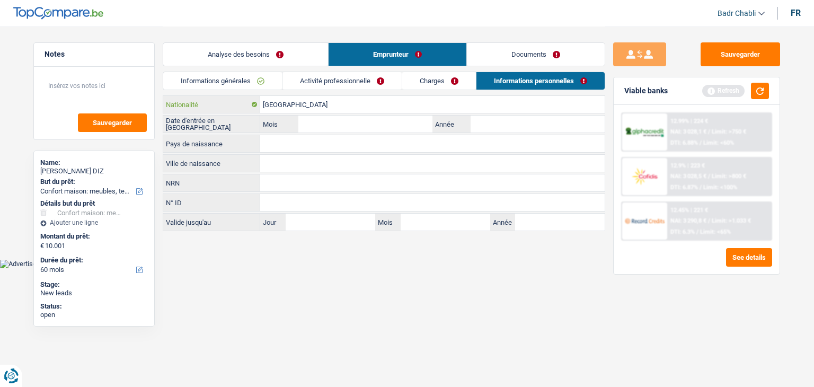
click at [282, 99] on input "[GEOGRAPHIC_DATA]" at bounding box center [432, 104] width 344 height 17
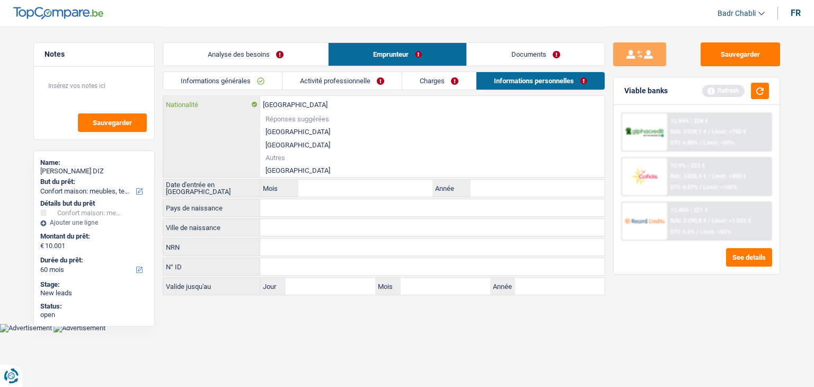
click at [282, 99] on input "[GEOGRAPHIC_DATA]" at bounding box center [432, 104] width 344 height 17
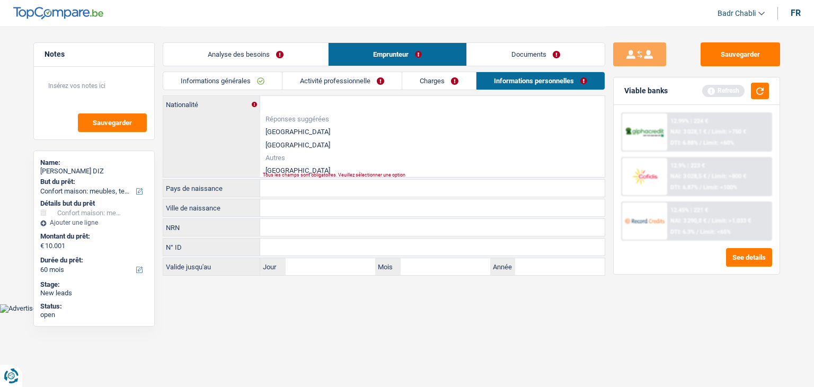
click at [280, 167] on li "[GEOGRAPHIC_DATA]" at bounding box center [432, 170] width 344 height 13
type input "[GEOGRAPHIC_DATA]"
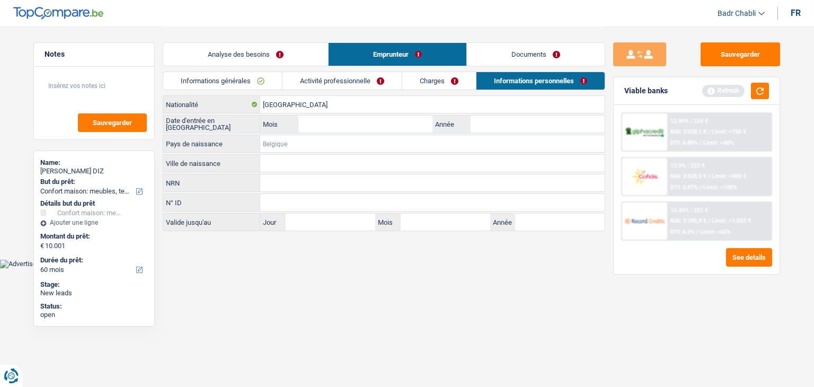
click at [289, 137] on input "Pays de naissance" at bounding box center [432, 143] width 344 height 17
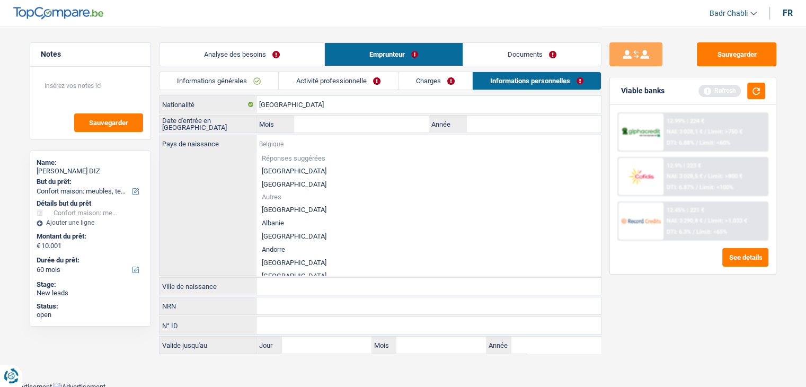
paste input "[GEOGRAPHIC_DATA]"
type input "[GEOGRAPHIC_DATA]"
paste input "[GEOGRAPHIC_DATA]"
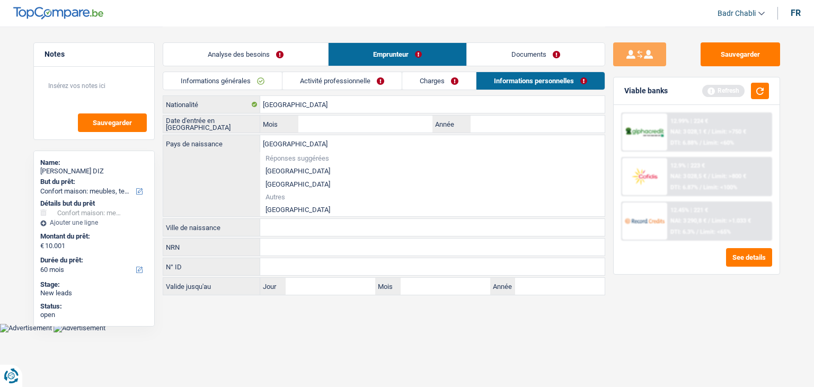
type input "[GEOGRAPHIC_DATA]"
click at [281, 207] on li "[GEOGRAPHIC_DATA]" at bounding box center [432, 209] width 344 height 13
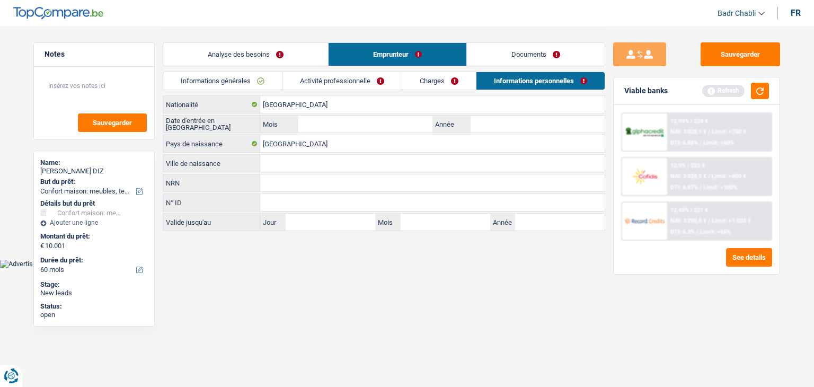
click at [282, 160] on input "Ville de naissance" at bounding box center [432, 163] width 344 height 17
click at [352, 124] on input "Mois" at bounding box center [365, 124] width 134 height 17
click at [269, 79] on link "Informations générales" at bounding box center [222, 80] width 119 height 17
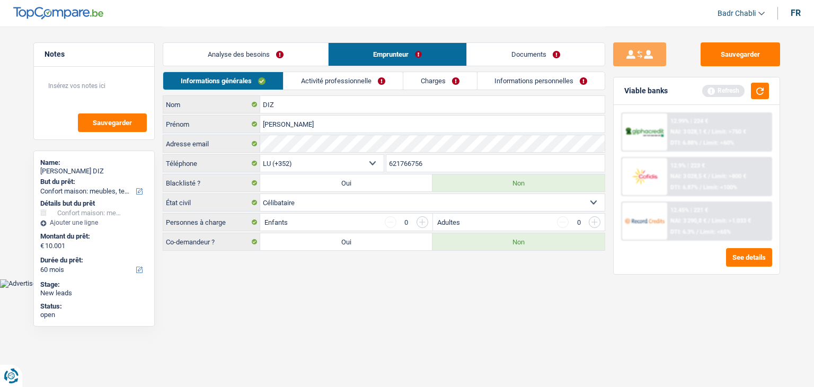
click at [352, 81] on link "Activité professionnelle" at bounding box center [342, 80] width 119 height 17
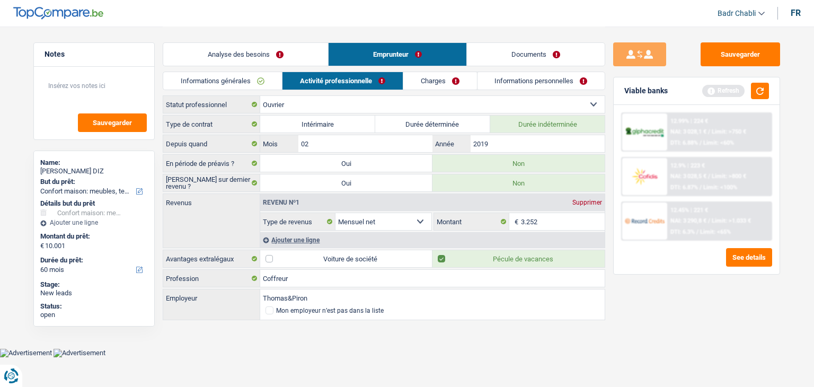
click at [413, 81] on link "Charges" at bounding box center [440, 80] width 74 height 17
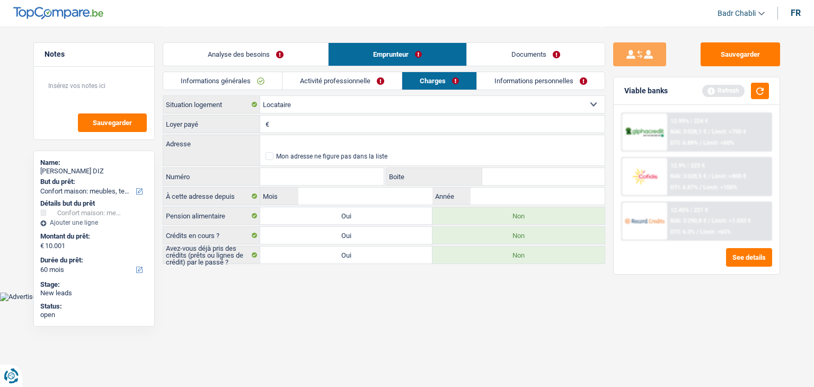
click at [375, 122] on input "Loyer payé" at bounding box center [438, 124] width 333 height 17
click at [367, 123] on input "Loyer payé" at bounding box center [438, 124] width 333 height 17
type input "800"
click at [411, 145] on input "Adresse" at bounding box center [432, 143] width 344 height 17
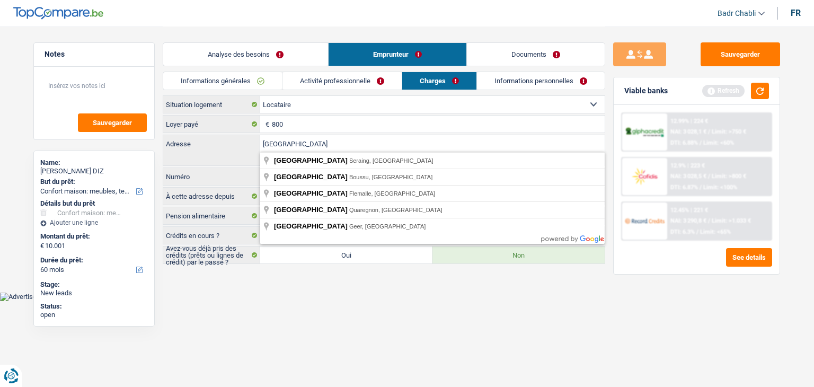
type input "[GEOGRAPHIC_DATA]"
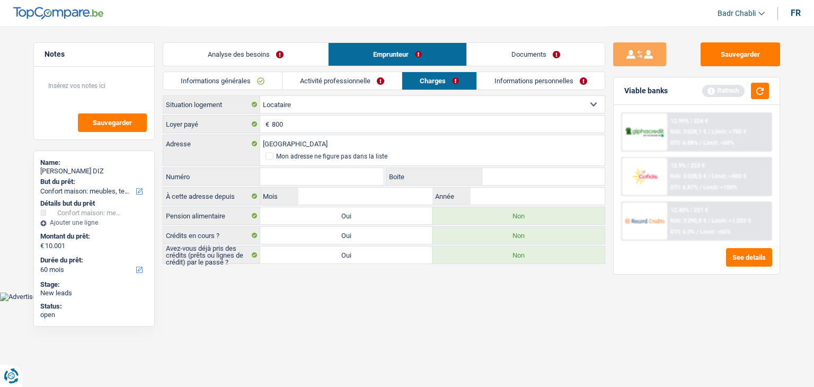
click at [315, 170] on input "Numéro" at bounding box center [321, 176] width 123 height 17
type input "1"
click at [334, 143] on input "[GEOGRAPHIC_DATA]" at bounding box center [432, 143] width 344 height 17
type input "[STREET_ADDRESS]"
click at [376, 188] on input "Mois" at bounding box center [365, 196] width 134 height 17
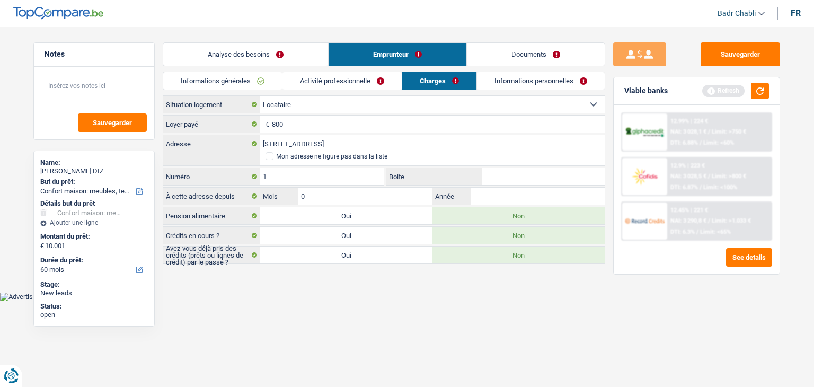
type input "01"
type input "2023"
click at [512, 76] on link "Informations personnelles" at bounding box center [541, 80] width 128 height 17
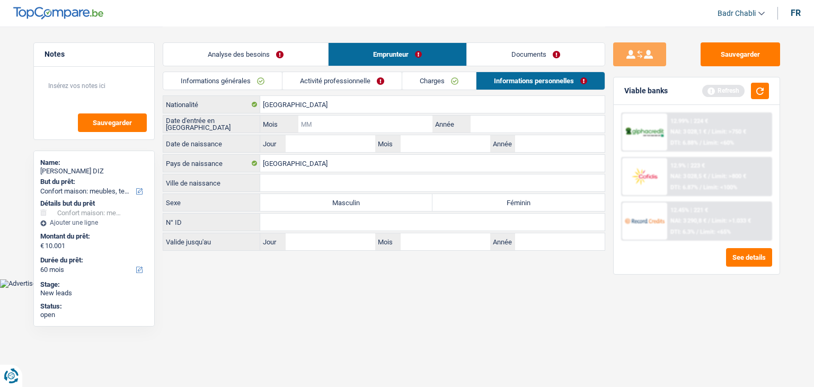
click at [391, 128] on input "Mois" at bounding box center [365, 124] width 134 height 17
type input "01"
type input "2016"
click at [341, 141] on input "Jour" at bounding box center [331, 143] width 90 height 17
type input "18"
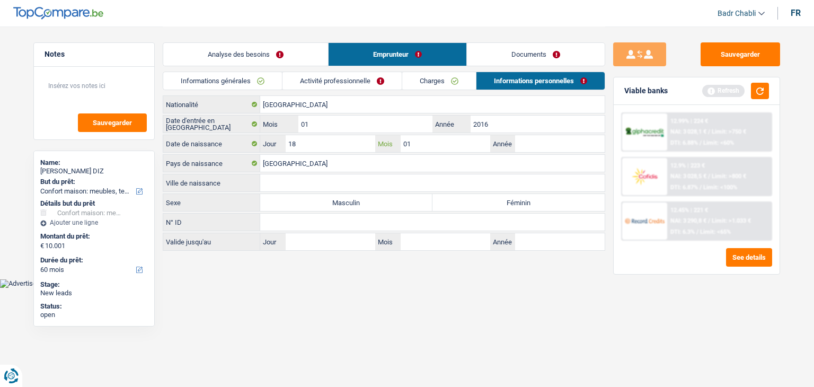
click at [436, 137] on input "01" at bounding box center [446, 143] width 90 height 17
type input "01"
type input "9"
type input "1967"
click at [330, 185] on input "Ville de naissance" at bounding box center [432, 182] width 344 height 17
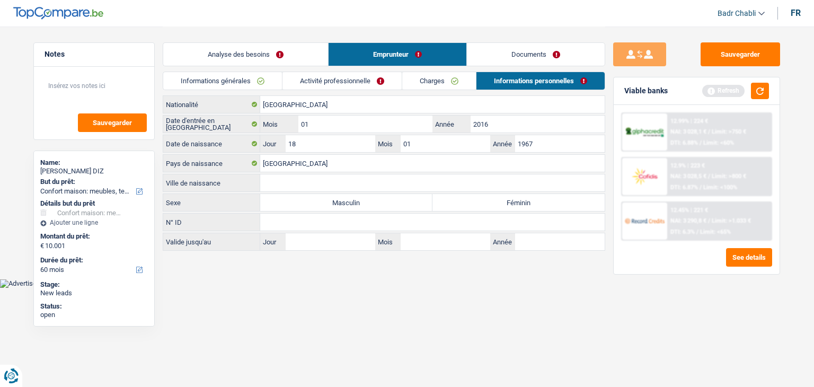
click at [525, 201] on label "Féminin" at bounding box center [518, 202] width 172 height 17
click at [525, 201] on input "Féminin" at bounding box center [518, 202] width 172 height 17
radio input "true"
click at [394, 195] on label "Masculin" at bounding box center [346, 202] width 172 height 17
click at [394, 195] on input "Masculin" at bounding box center [346, 202] width 172 height 17
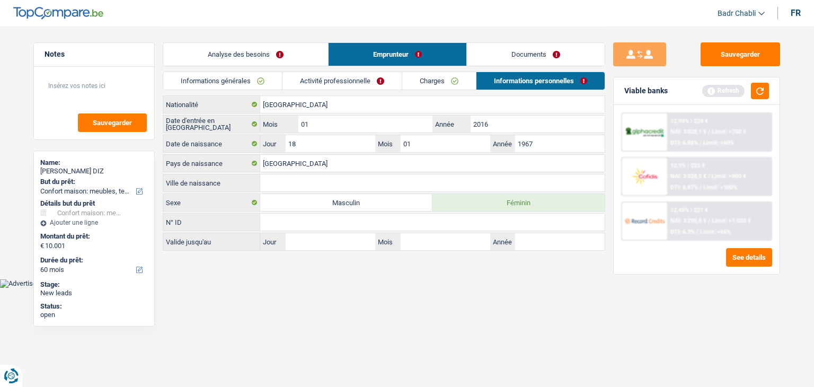
radio input "true"
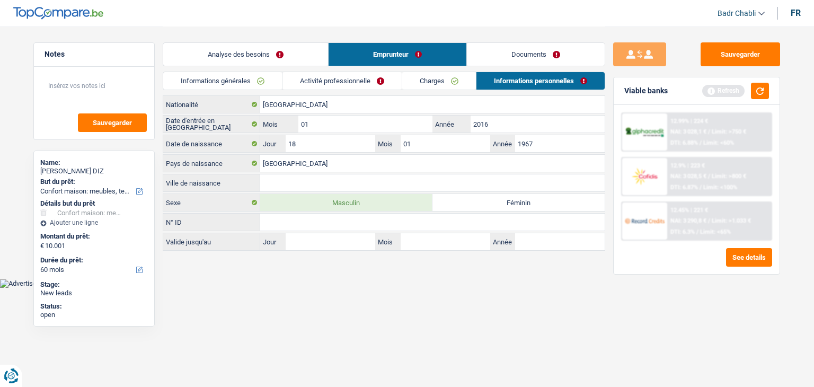
click at [352, 179] on input "Ville de naissance" at bounding box center [432, 182] width 344 height 17
type input "[GEOGRAPHIC_DATA]"
click at [441, 83] on link "Charges" at bounding box center [439, 80] width 74 height 17
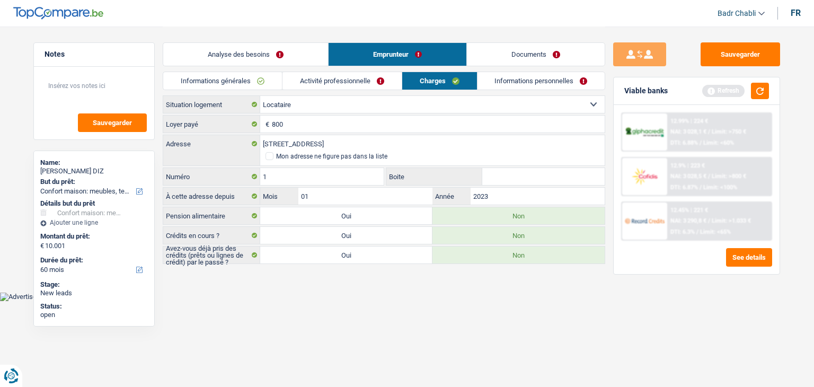
click at [374, 78] on link "Activité professionnelle" at bounding box center [341, 80] width 119 height 17
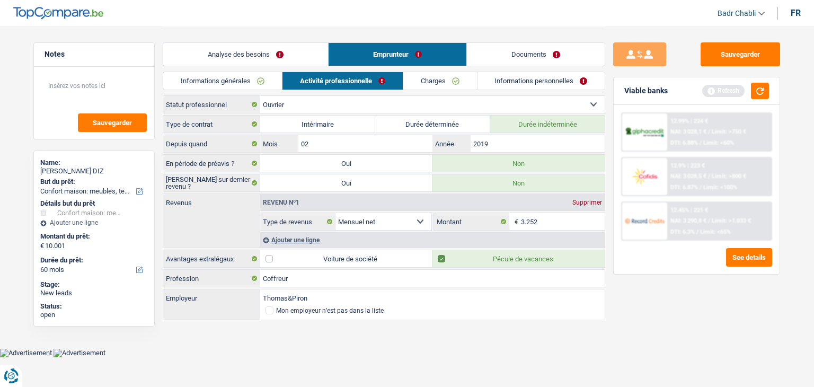
click at [453, 84] on link "Charges" at bounding box center [440, 80] width 74 height 17
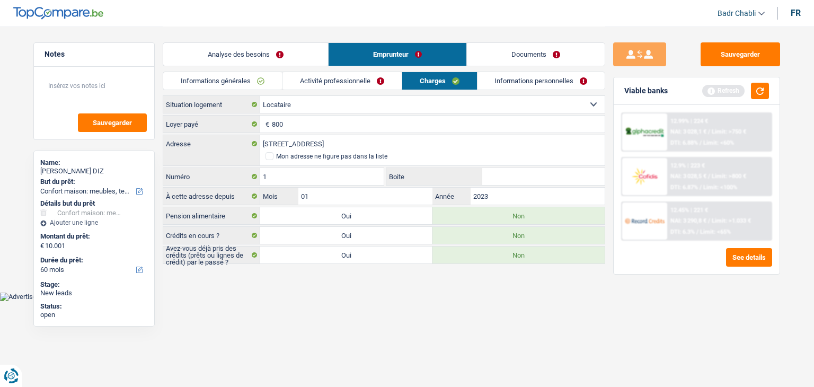
click at [537, 79] on link "Informations personnelles" at bounding box center [541, 80] width 128 height 17
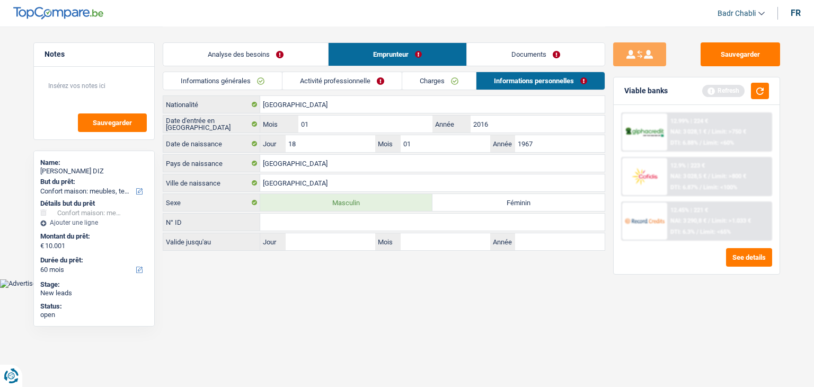
click at [538, 50] on link "Documents" at bounding box center [536, 54] width 138 height 23
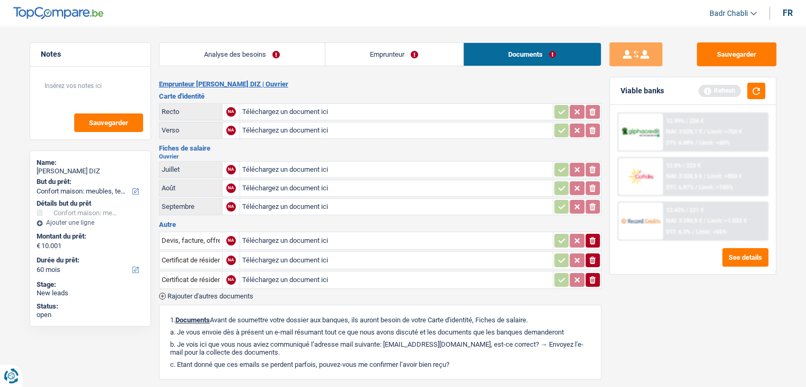
click at [766, 95] on div "Viable banks Refresh" at bounding box center [693, 91] width 166 height 28
click at [761, 94] on button "button" at bounding box center [756, 91] width 18 height 16
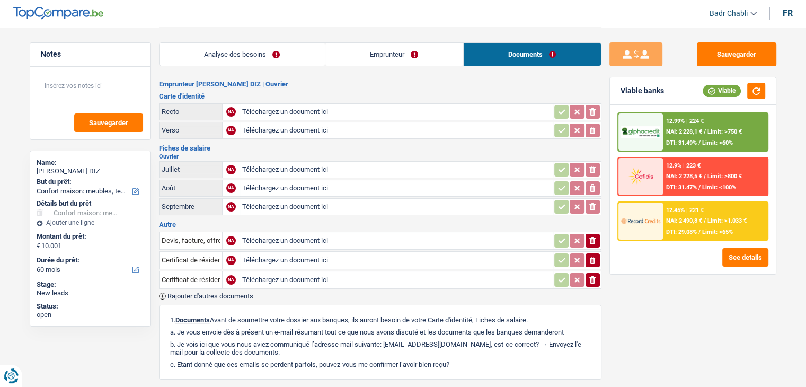
click at [276, 64] on link "Analyse des besoins" at bounding box center [241, 54] width 165 height 23
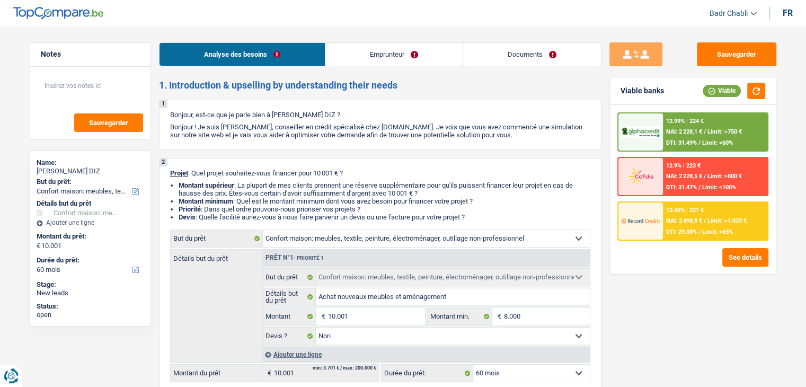
scroll to position [212, 0]
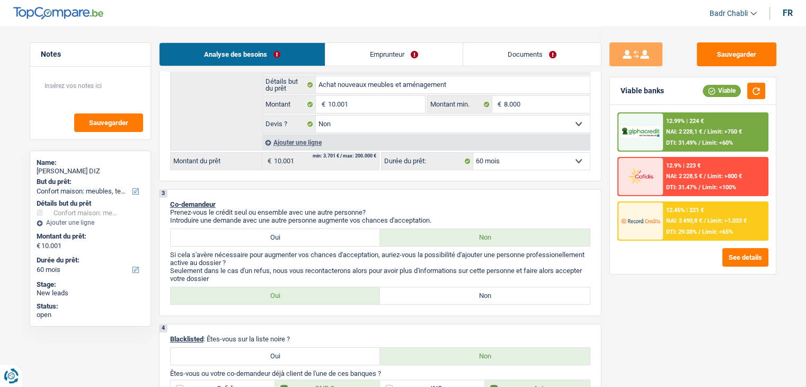
click at [449, 295] on label "Non" at bounding box center [485, 295] width 210 height 17
click at [449, 295] on input "Non" at bounding box center [485, 295] width 210 height 17
radio input "true"
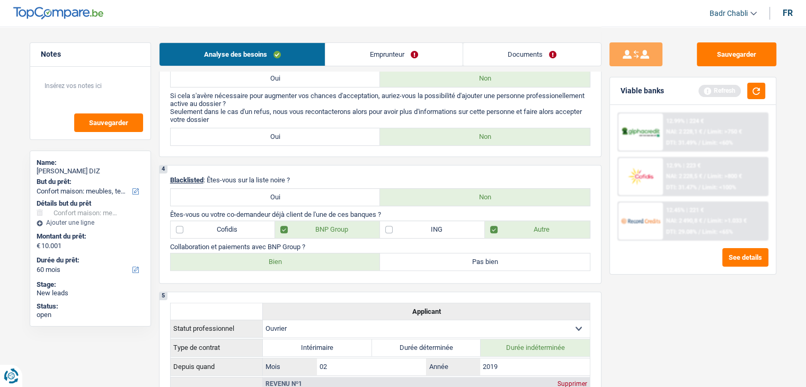
scroll to position [424, 0]
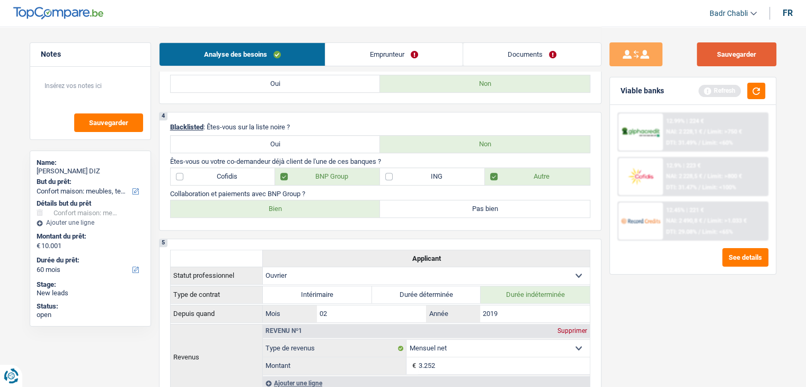
click at [746, 52] on button "Sauvegarder" at bounding box center [736, 54] width 79 height 24
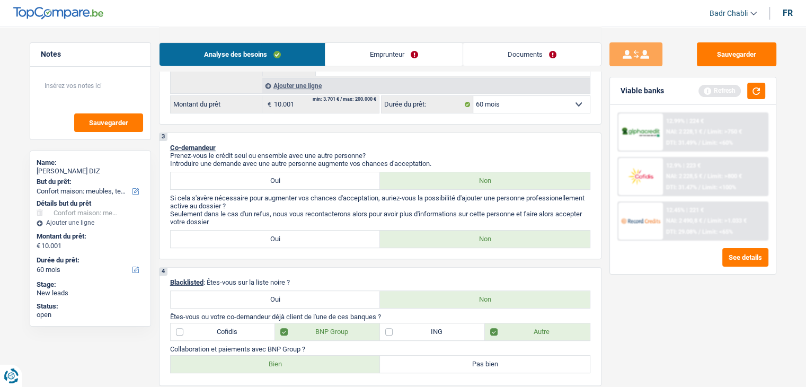
scroll to position [212, 0]
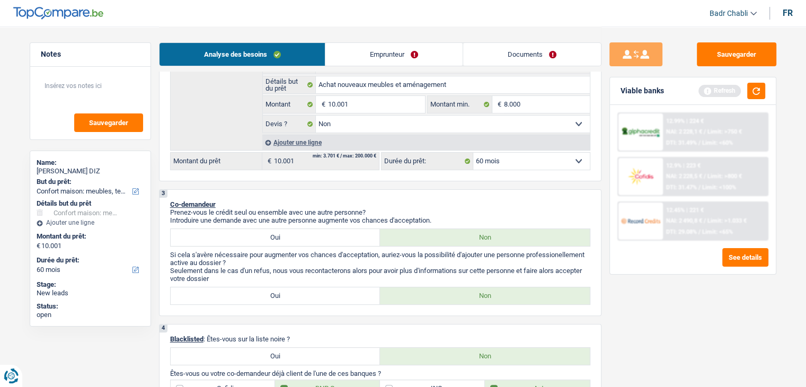
click at [373, 54] on link "Emprunteur" at bounding box center [393, 54] width 137 height 23
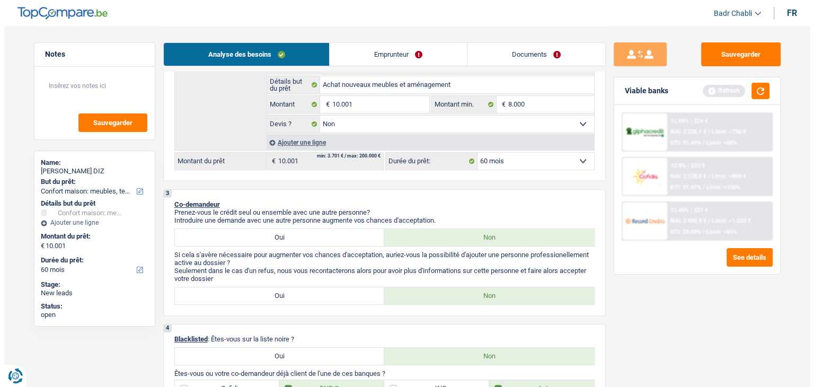
scroll to position [0, 0]
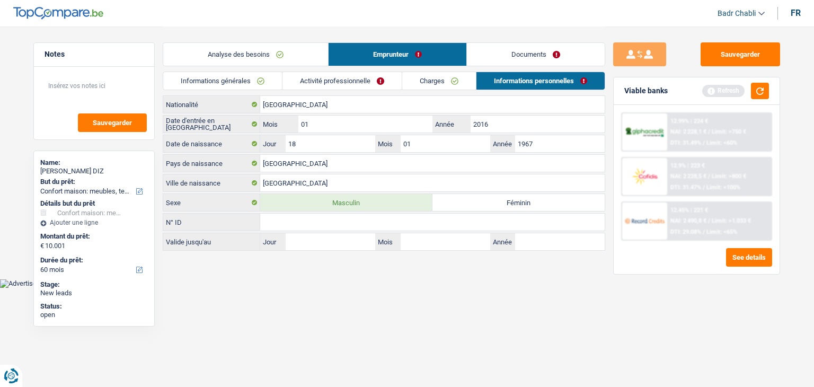
click at [234, 79] on link "Informations générales" at bounding box center [222, 80] width 119 height 17
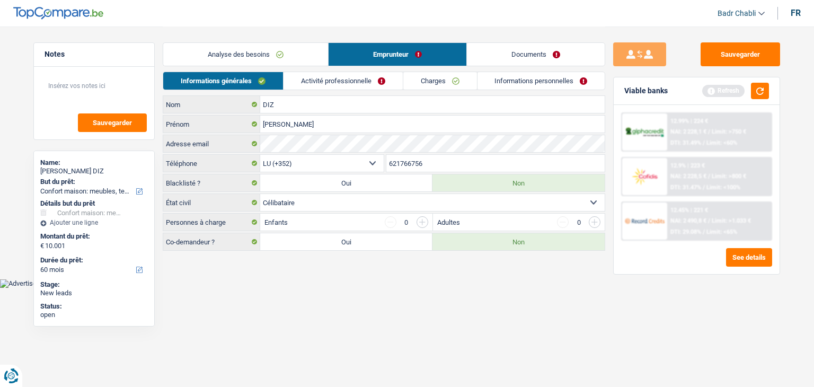
click at [409, 166] on input "621766756" at bounding box center [495, 163] width 219 height 17
